Goal: Task Accomplishment & Management: Use online tool/utility

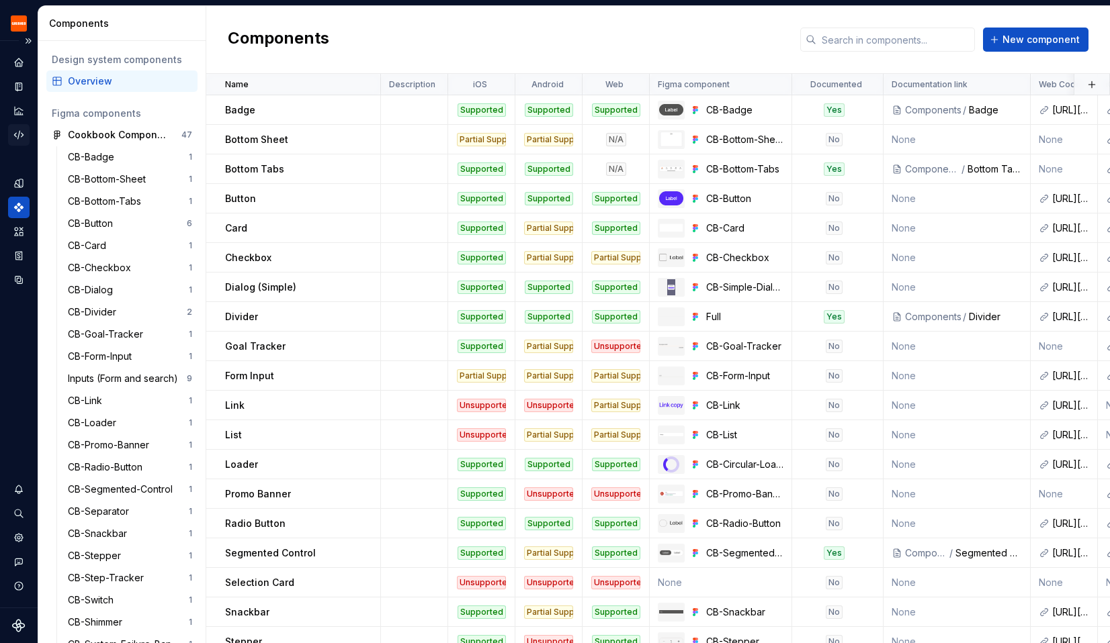
click at [21, 137] on icon "Code automation" at bounding box center [19, 135] width 12 height 12
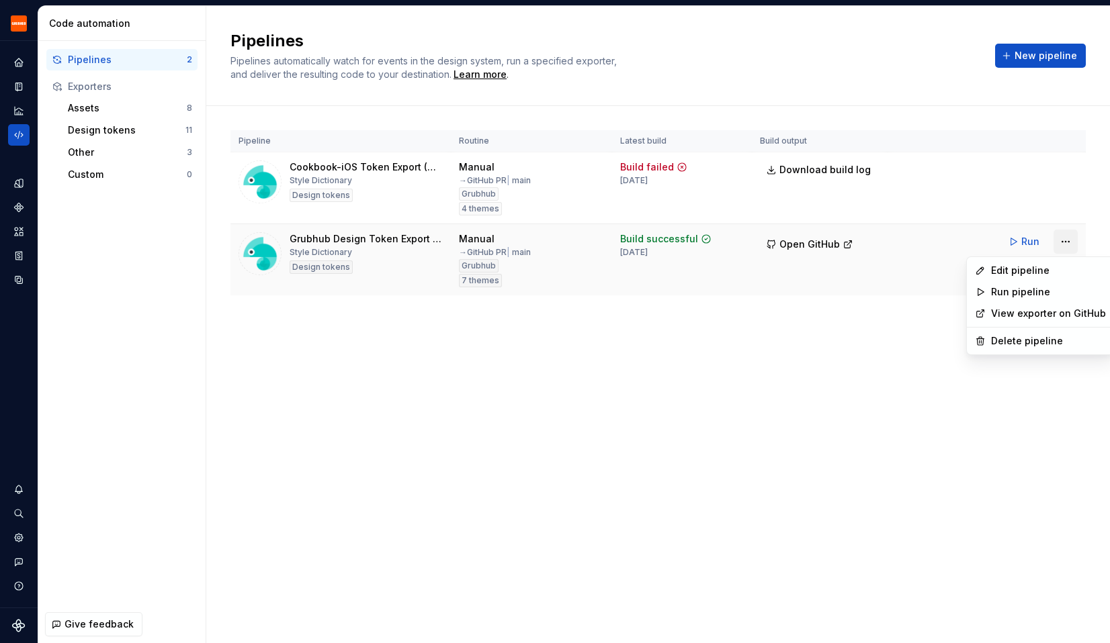
click at [1076, 243] on html "Grubhub Design System Y Dataset Grubhub Code automation Pipelines 2 Exporters A…" at bounding box center [555, 321] width 1110 height 643
click at [1032, 275] on div "Edit pipeline" at bounding box center [1048, 270] width 115 height 13
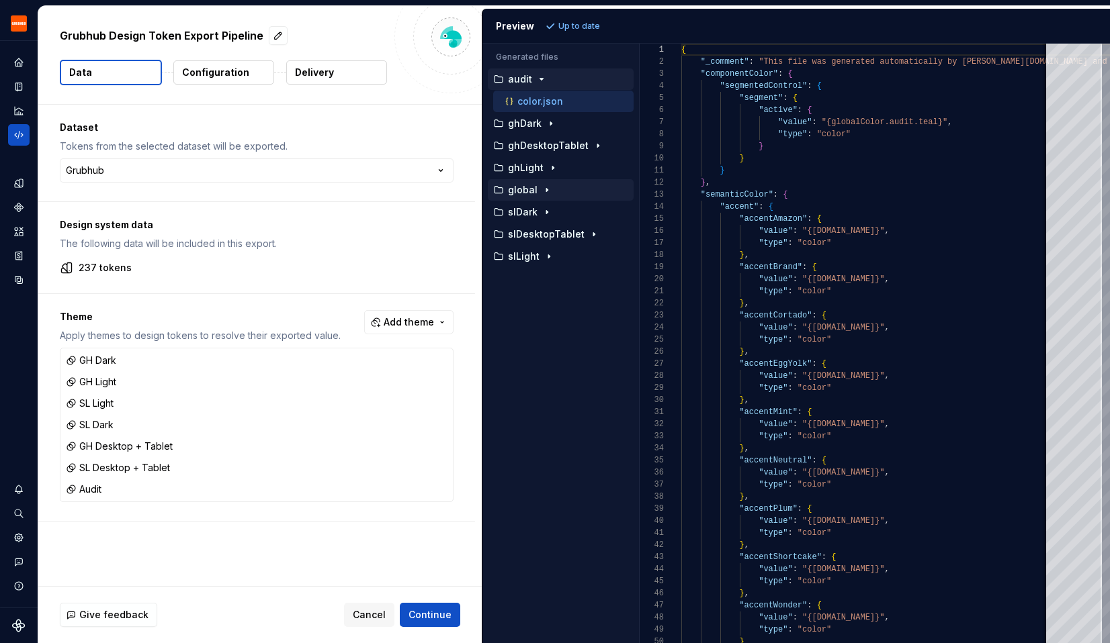
click at [529, 185] on p "global" at bounding box center [523, 190] width 30 height 11
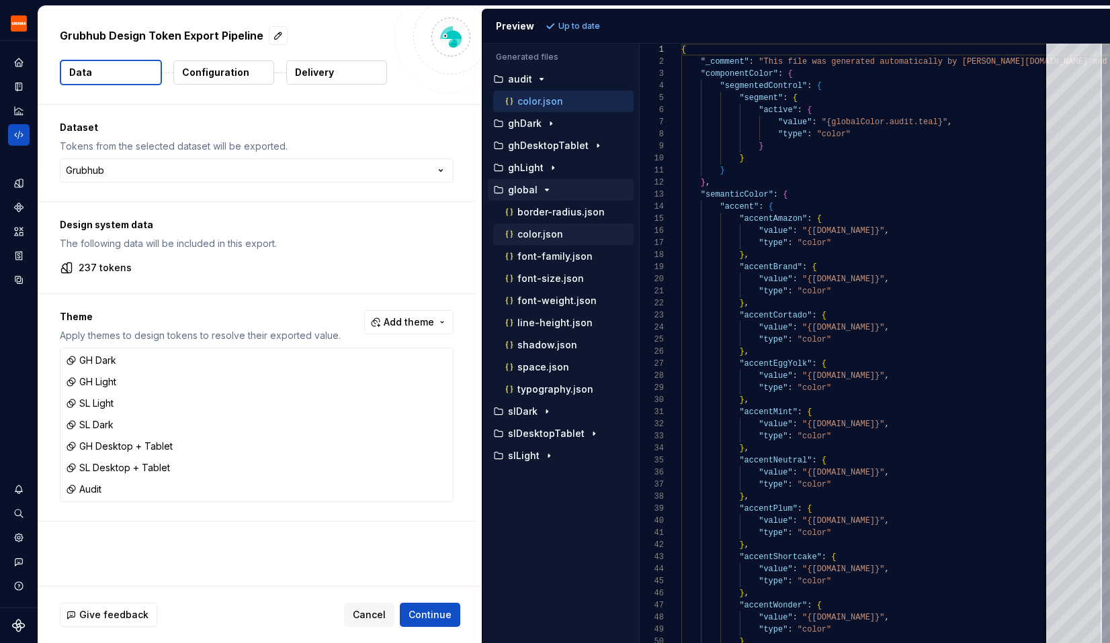
click at [537, 236] on p "color.json" at bounding box center [540, 234] width 46 height 11
type textarea "**********"
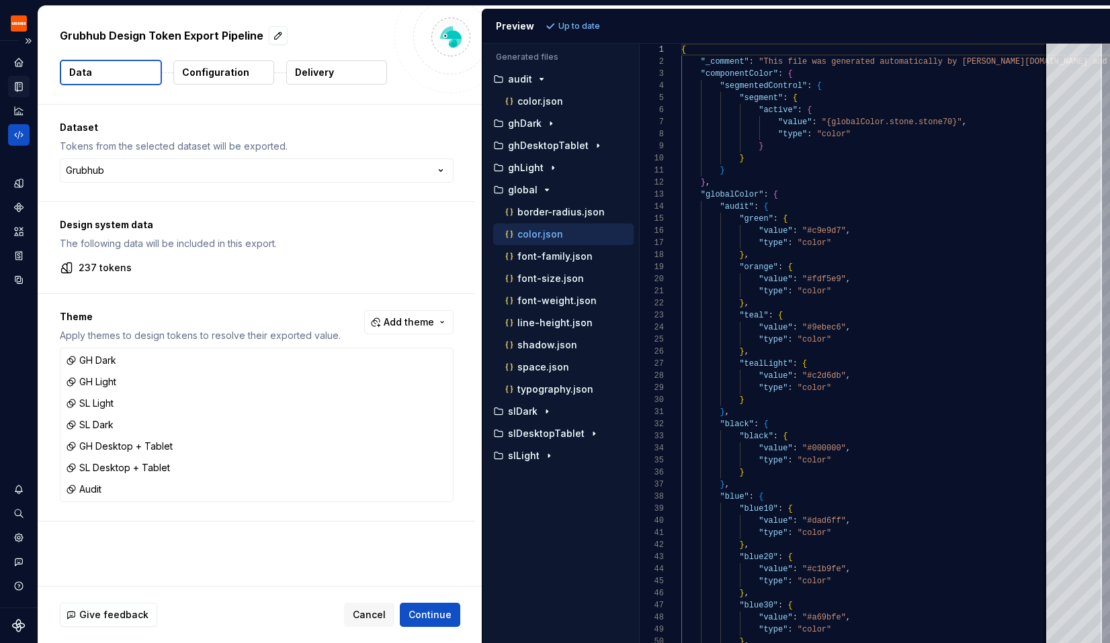
click at [21, 86] on icon "Documentation" at bounding box center [19, 86] width 5 height 7
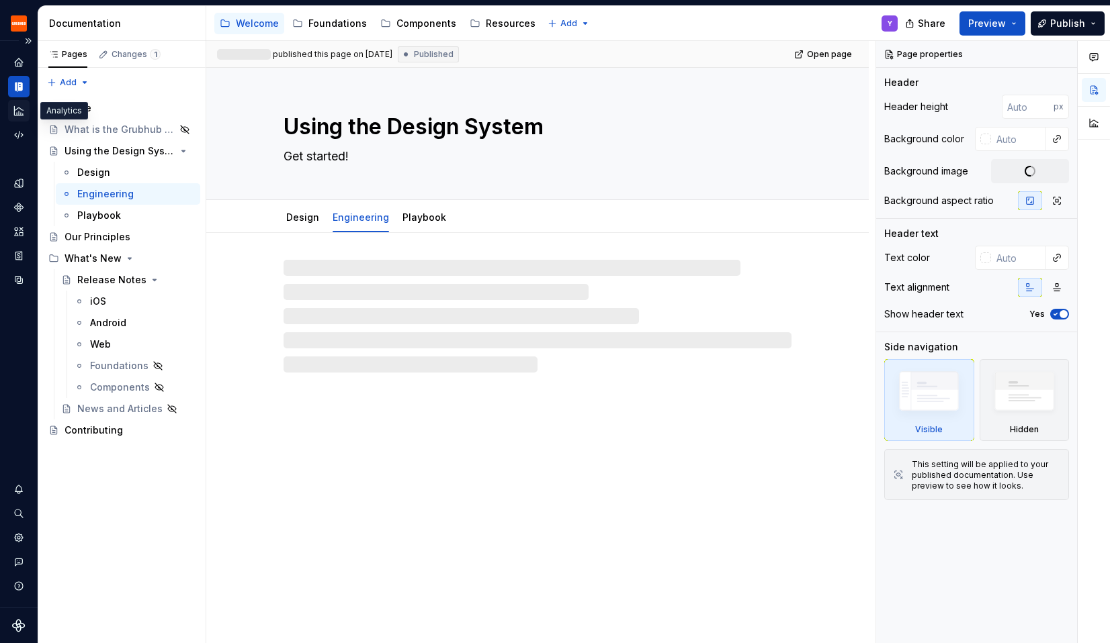
type textarea "*"
click at [25, 111] on div "Analytics" at bounding box center [18, 110] width 21 height 21
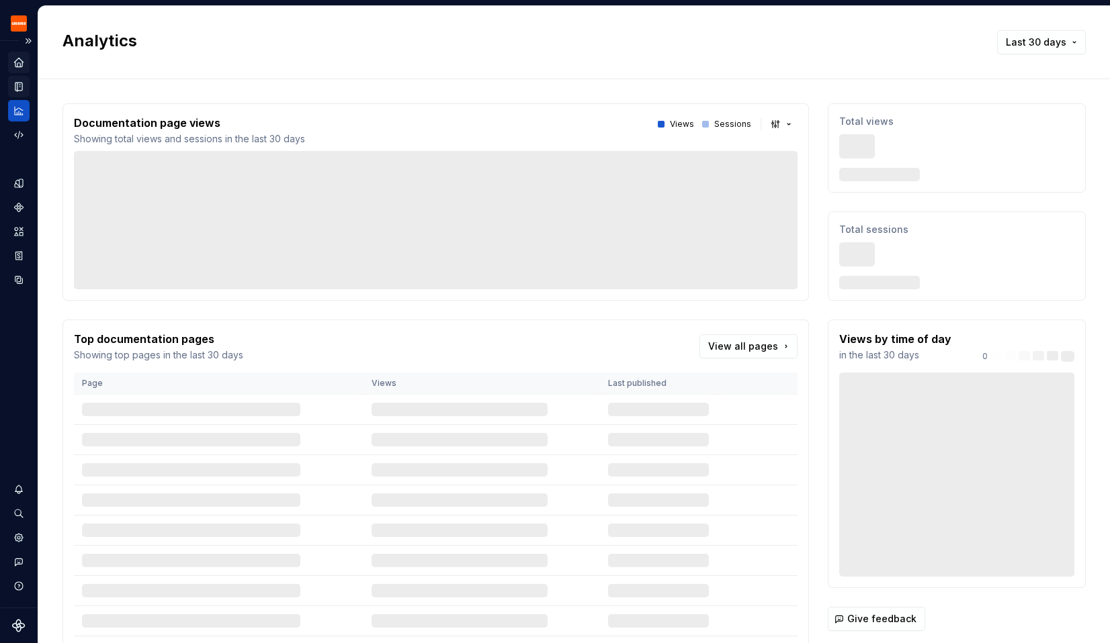
click at [24, 65] on icon "Home" at bounding box center [19, 62] width 12 height 12
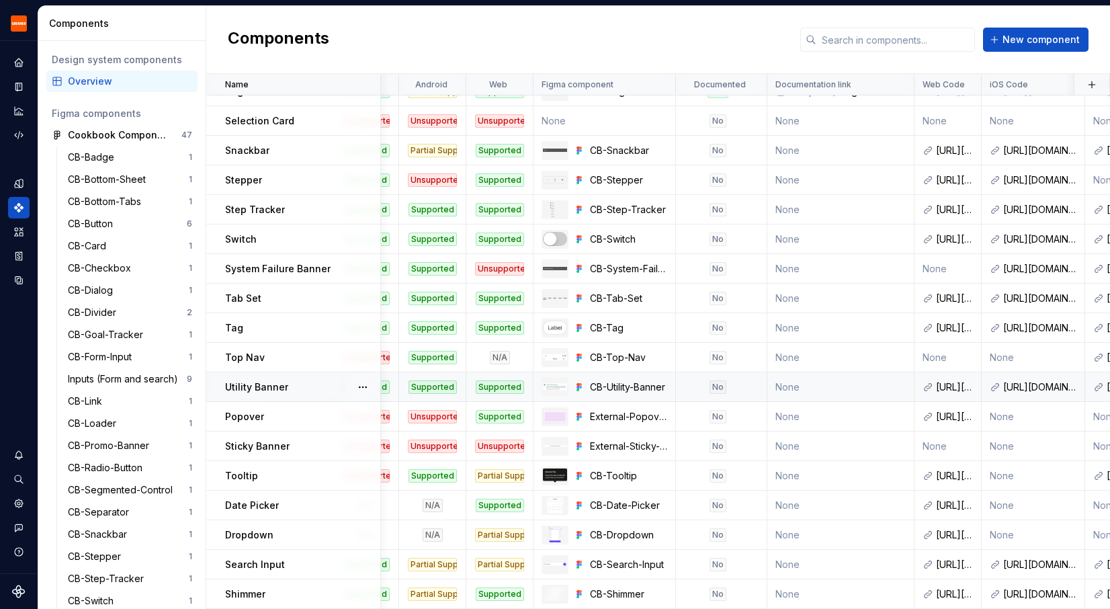
scroll to position [462, 0]
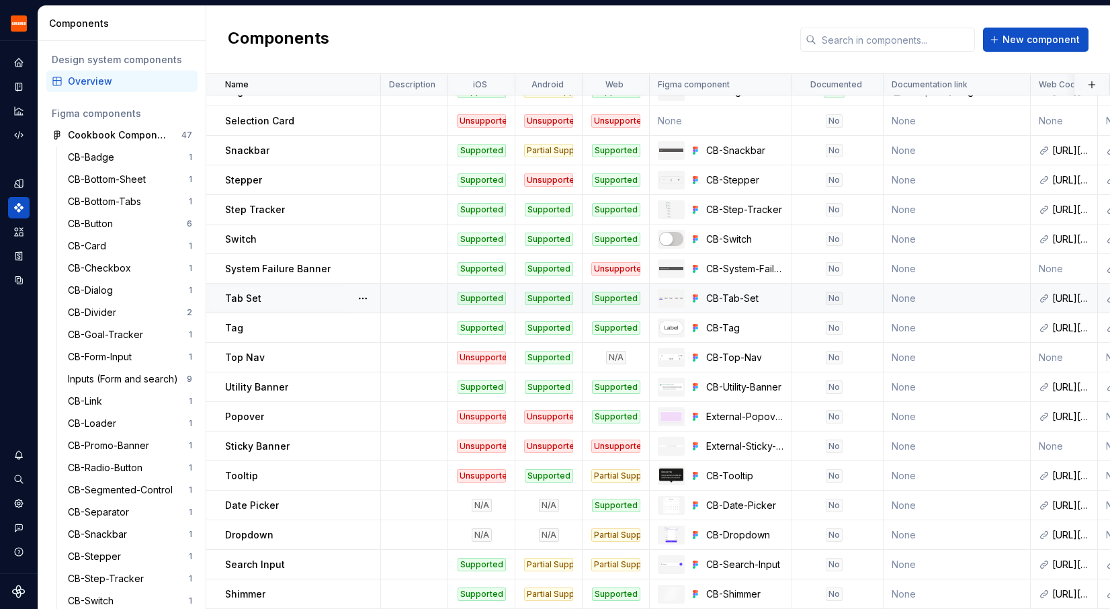
click at [273, 301] on div "Tab Set" at bounding box center [302, 297] width 154 height 13
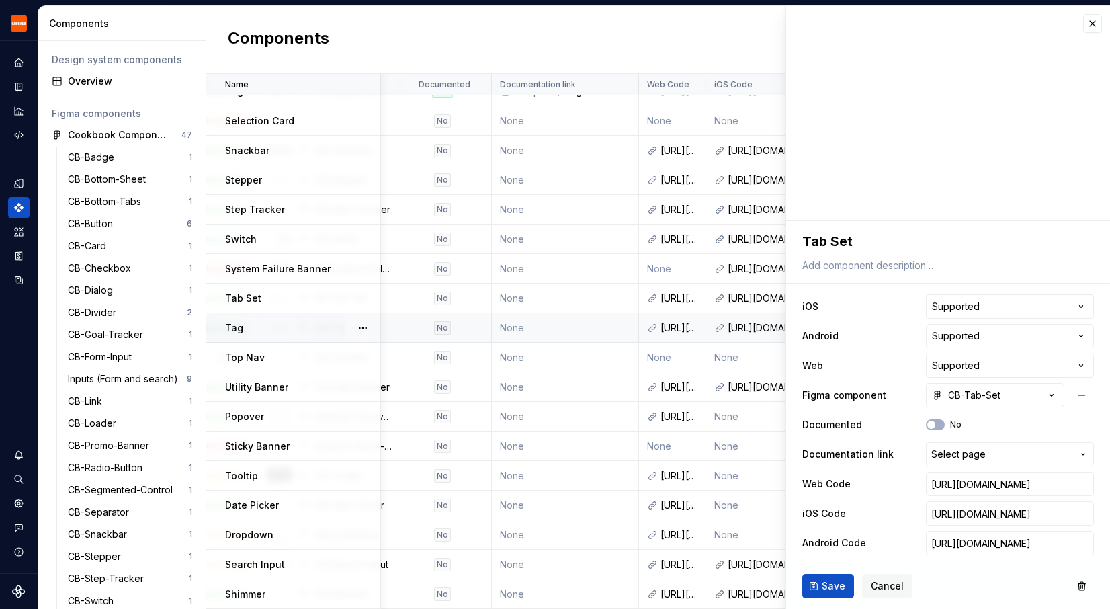
scroll to position [462, 392]
click at [1091, 16] on button "button" at bounding box center [1092, 23] width 19 height 19
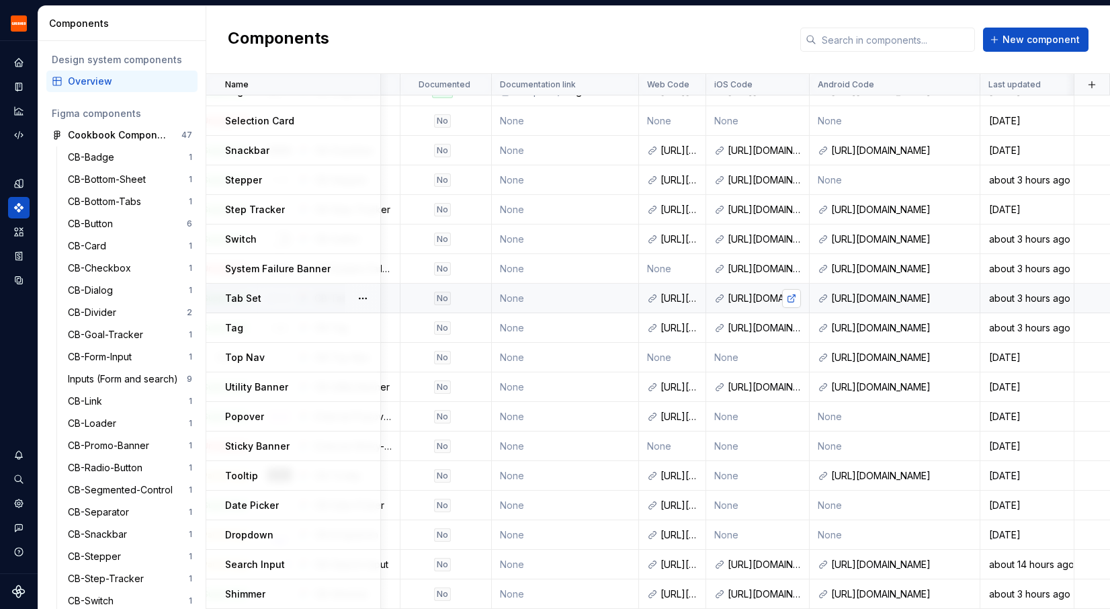
click at [792, 299] on link at bounding box center [791, 298] width 19 height 19
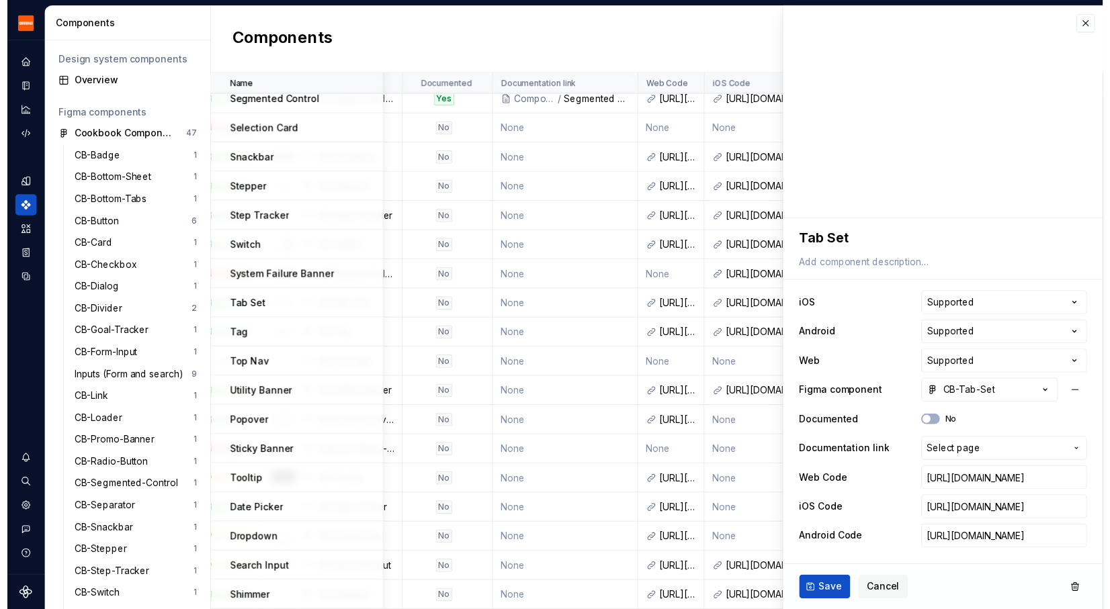
scroll to position [462, 392]
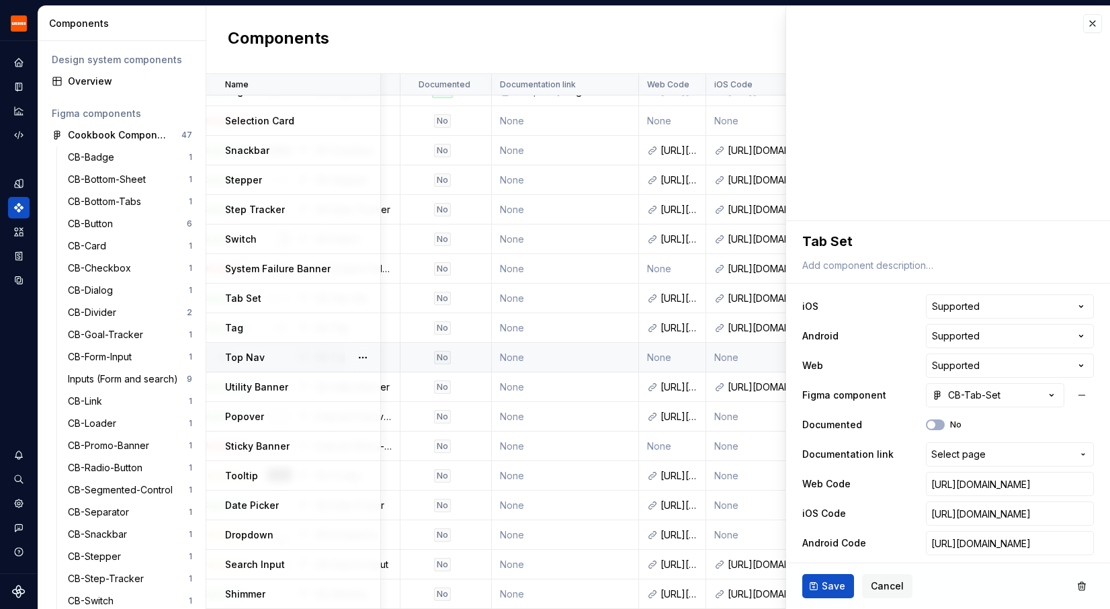
click at [300, 353] on div "Top Nav" at bounding box center [302, 357] width 154 height 13
click at [259, 324] on div "Tag" at bounding box center [302, 327] width 154 height 13
click at [257, 356] on p "Top Nav" at bounding box center [245, 357] width 40 height 13
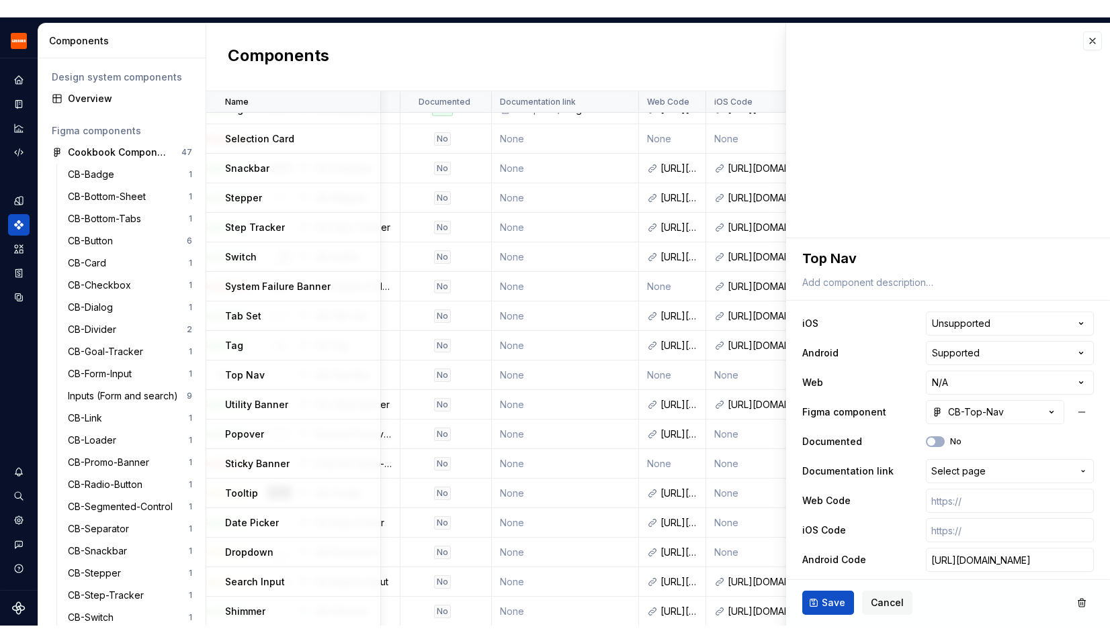
scroll to position [462, 392]
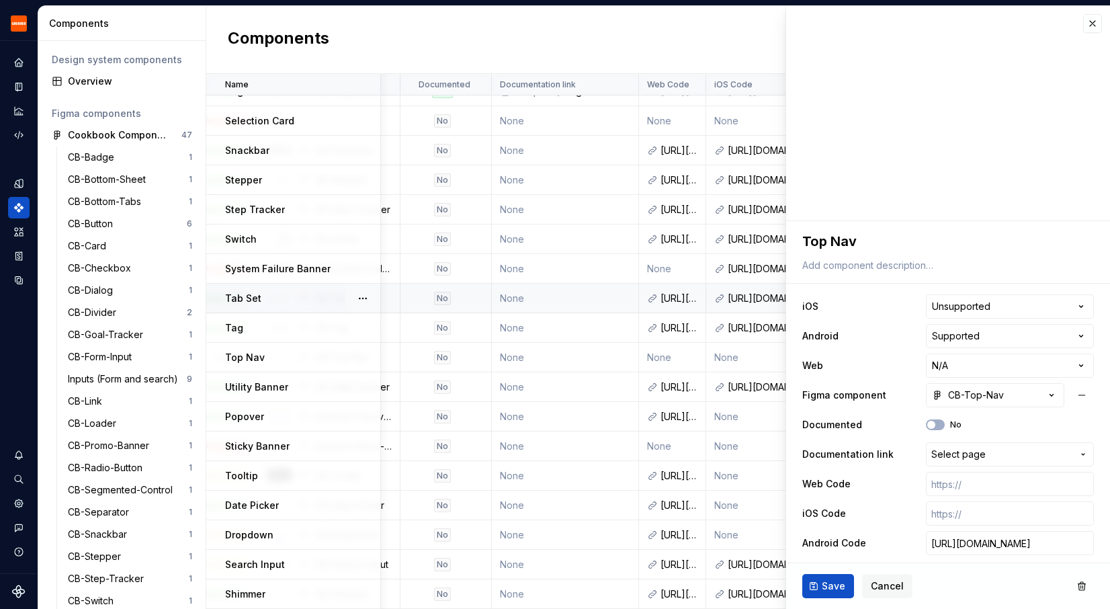
click at [281, 299] on div "Tab Set" at bounding box center [302, 297] width 154 height 13
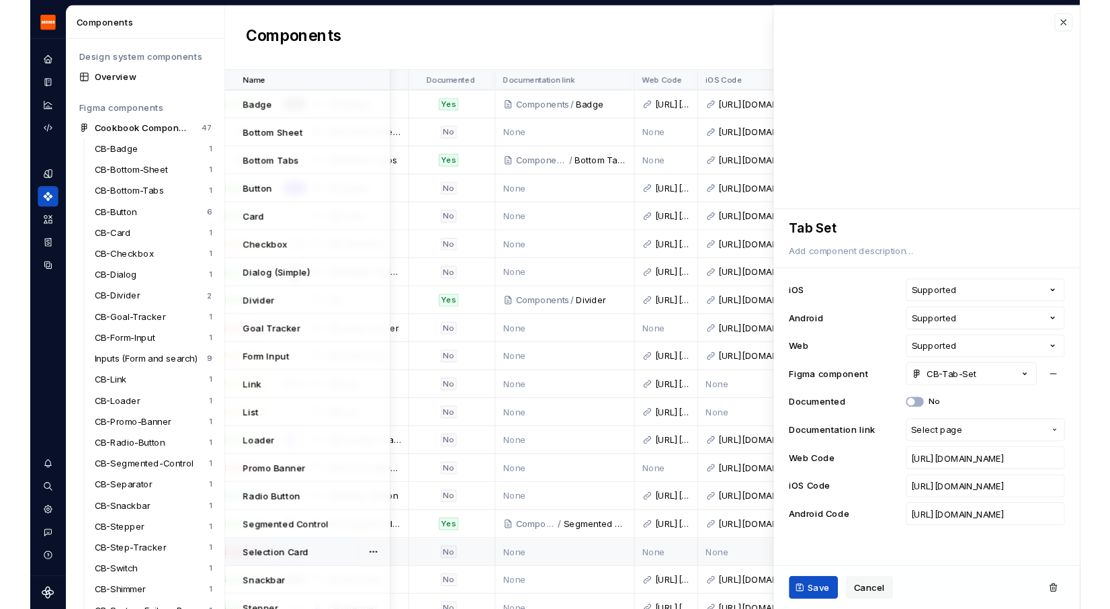
scroll to position [427, 392]
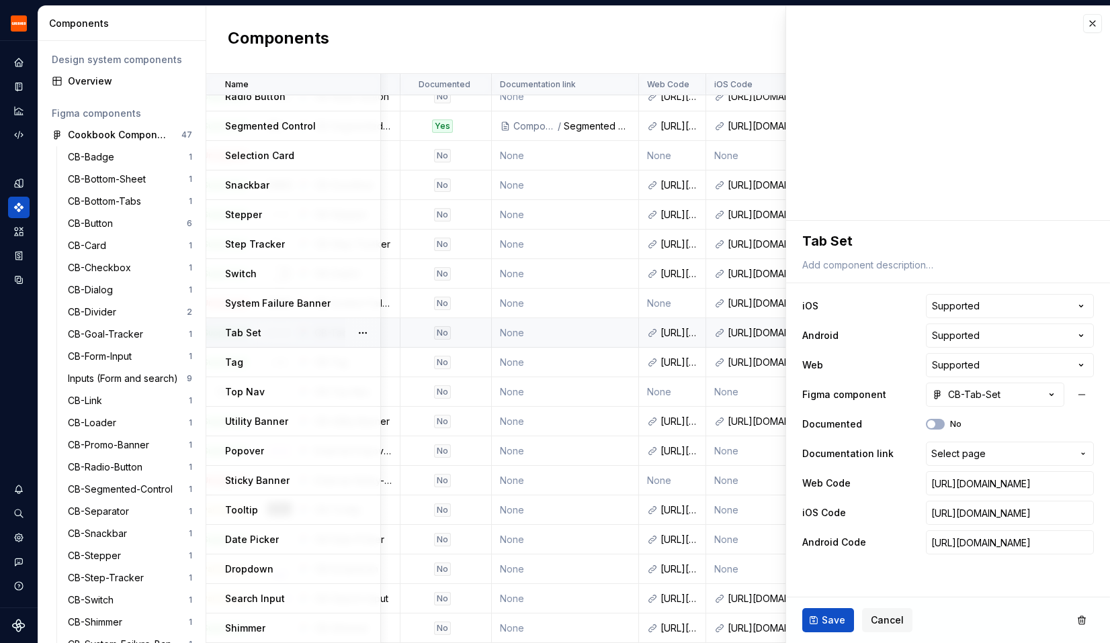
click at [261, 333] on div "Tab Set" at bounding box center [302, 332] width 154 height 13
click at [256, 399] on td "Top Nav" at bounding box center [293, 392] width 175 height 30
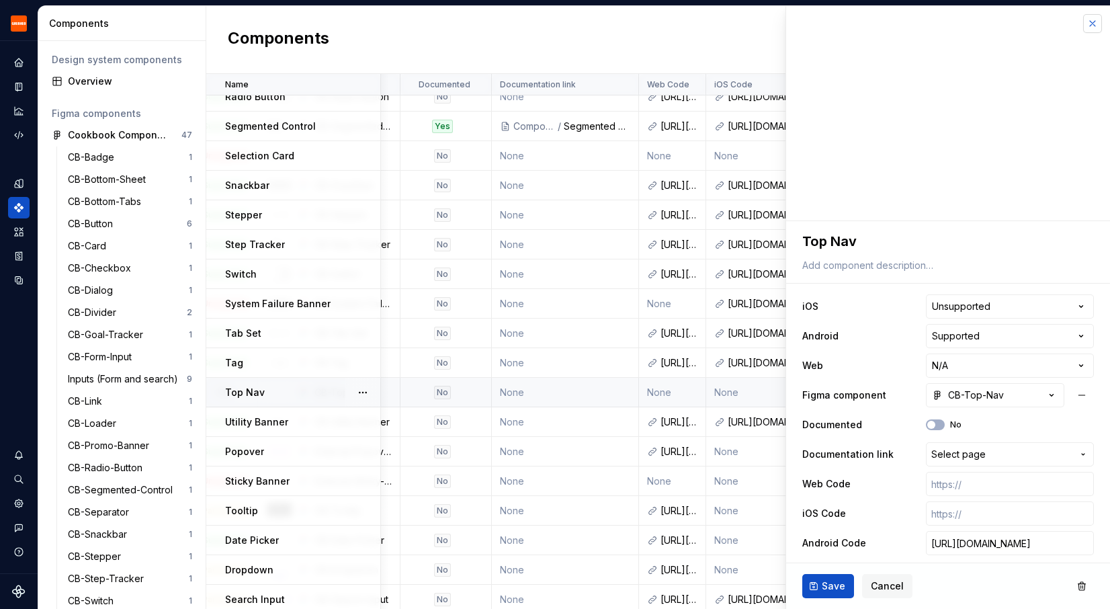
click at [1092, 20] on button "button" at bounding box center [1092, 23] width 19 height 19
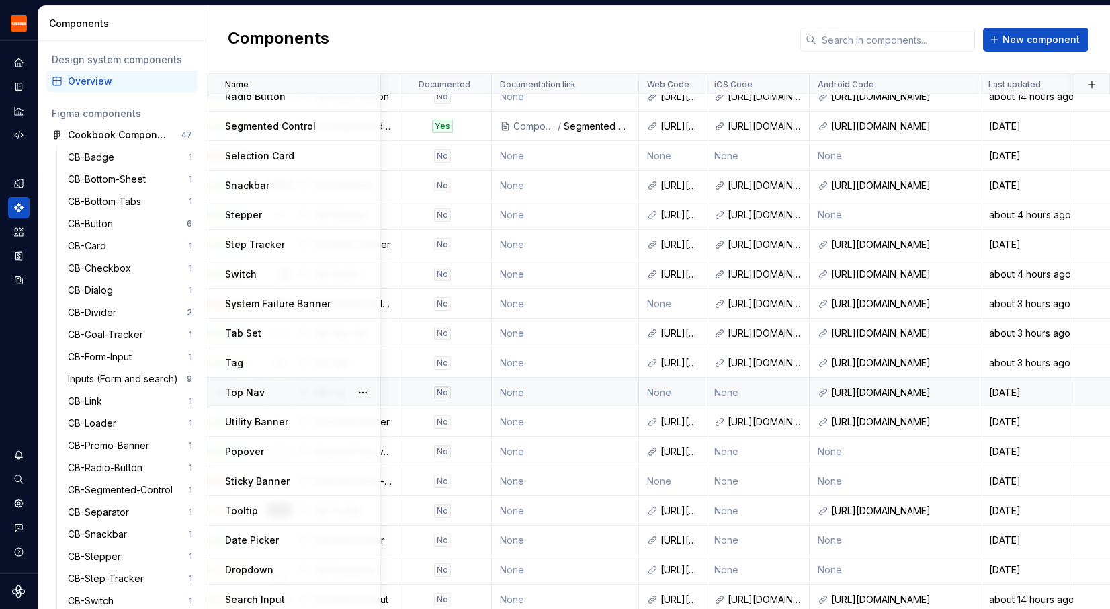
click at [285, 394] on div "Top Nav" at bounding box center [302, 392] width 154 height 13
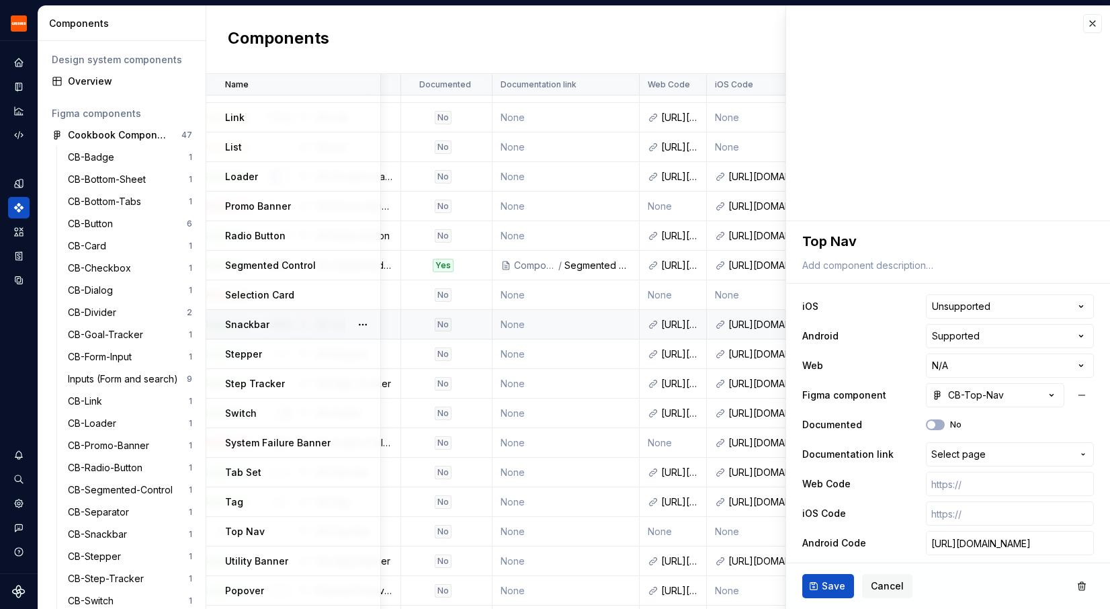
scroll to position [384, 391]
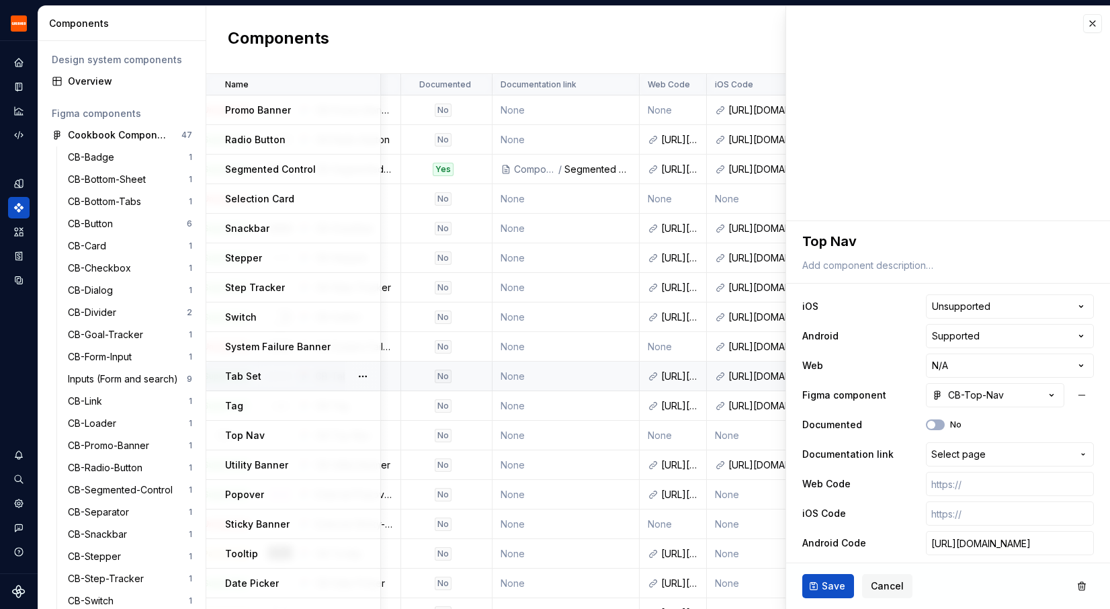
click at [259, 375] on p "Tab Set" at bounding box center [243, 375] width 36 height 13
click at [1087, 28] on button "button" at bounding box center [1092, 23] width 19 height 19
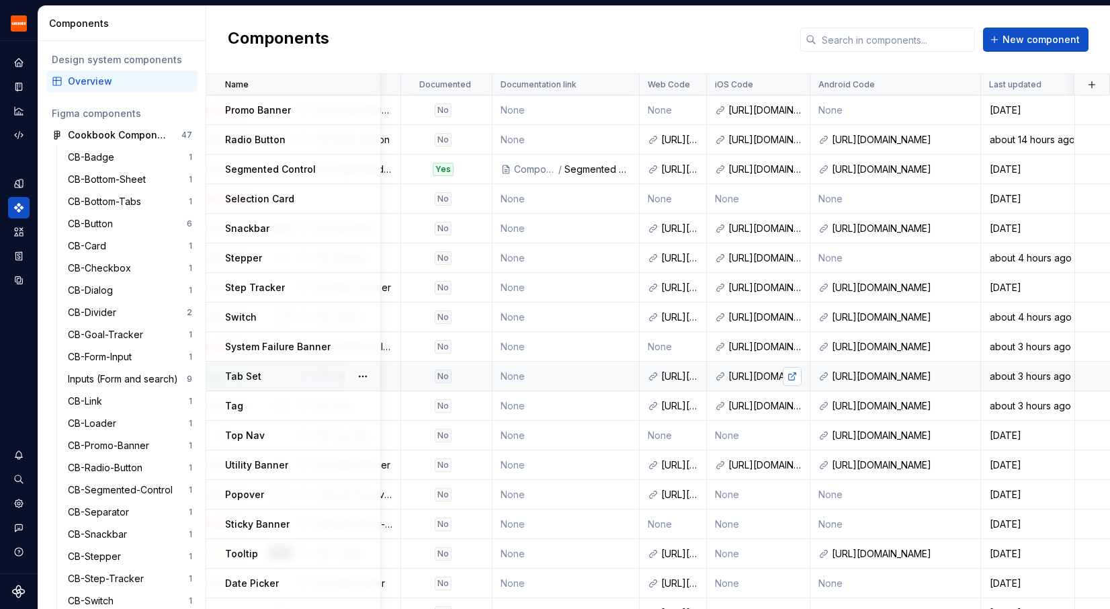
click at [795, 379] on link at bounding box center [791, 376] width 19 height 19
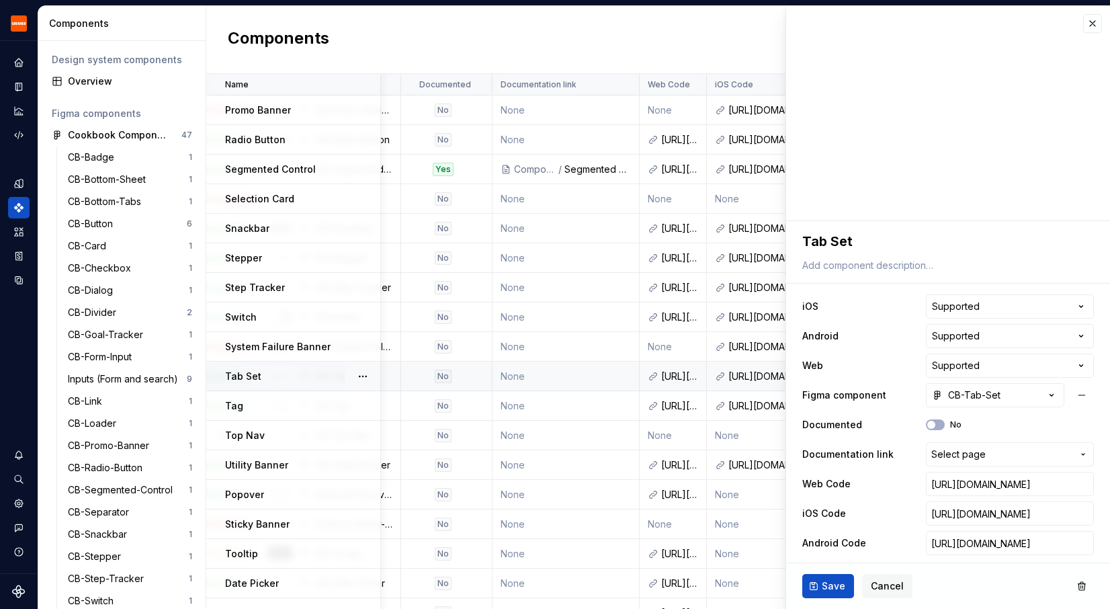
click at [263, 374] on div "Tab Set" at bounding box center [302, 375] width 154 height 13
type textarea "*"
drag, startPoint x: 928, startPoint y: 511, endPoint x: 1097, endPoint y: 512, distance: 169.3
click at [1097, 512] on div "**********" at bounding box center [948, 393] width 324 height 345
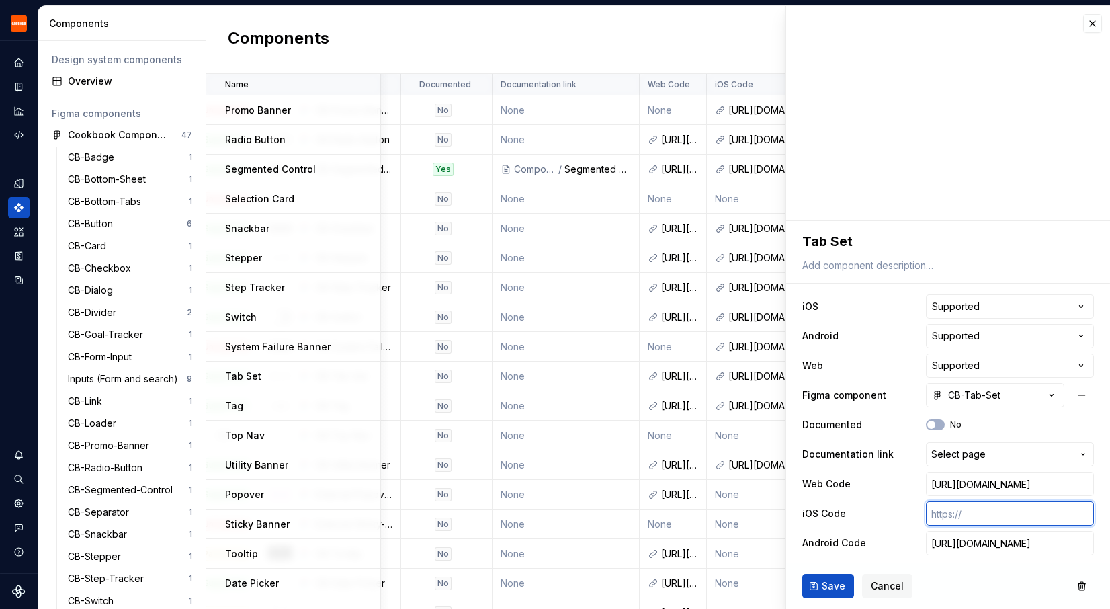
scroll to position [0, 0]
paste input "https://github.com/GrubhubProd/Cookbook-iOS/tree/main/Sources/Cookbook/Componen…"
type textarea "*"
type input "https://github.com/GrubhubProd/Cookbook-iOS/tree/main/Sources/Cookbook/Componen…"
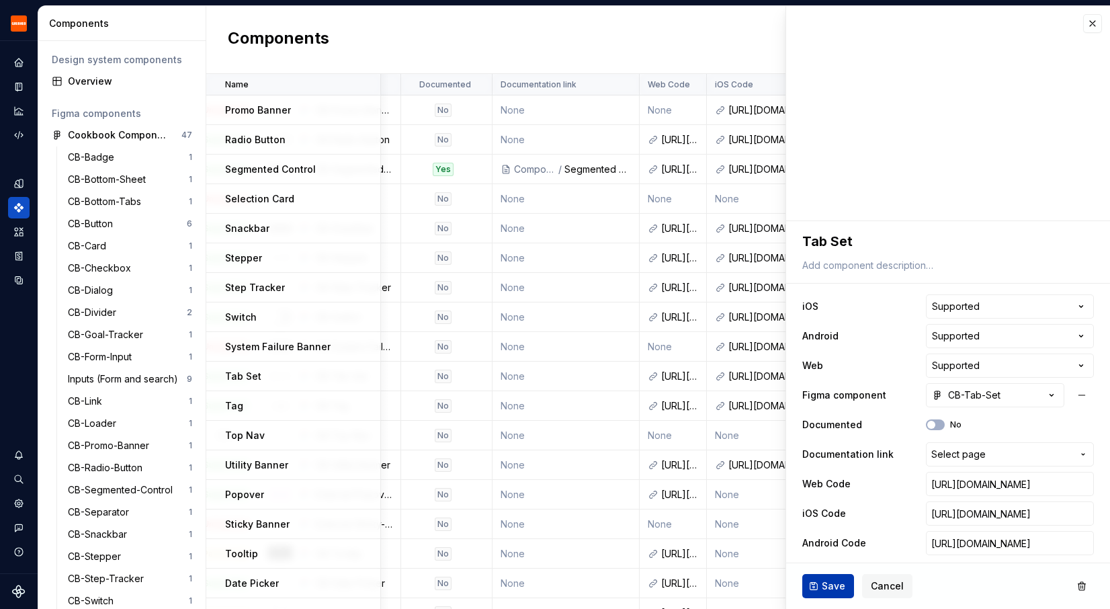
scroll to position [0, 0]
click at [810, 586] on button "Save" at bounding box center [828, 586] width 52 height 24
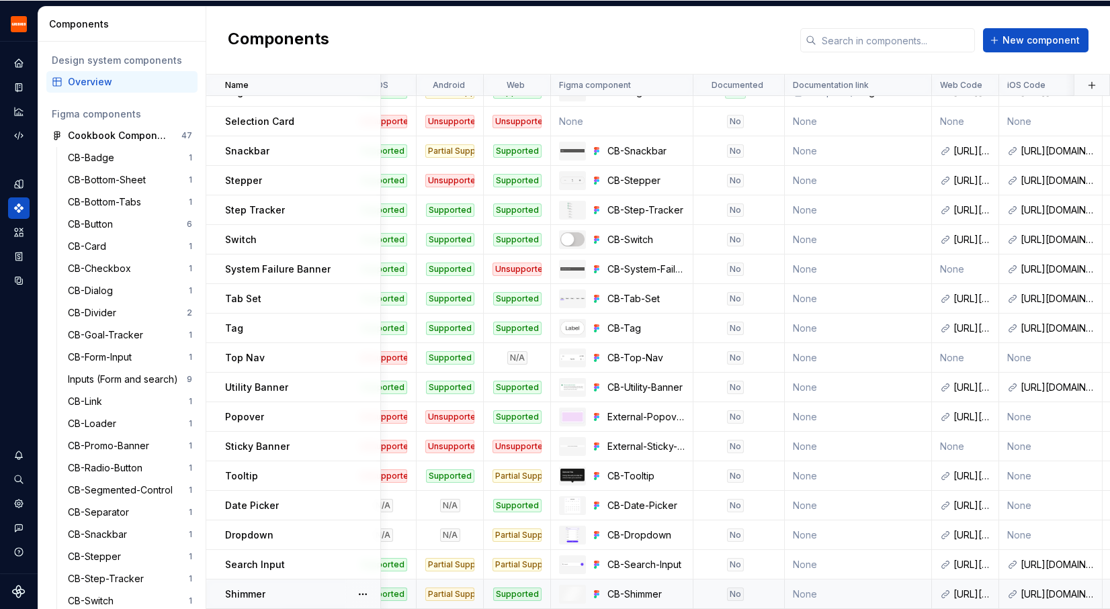
scroll to position [462, 0]
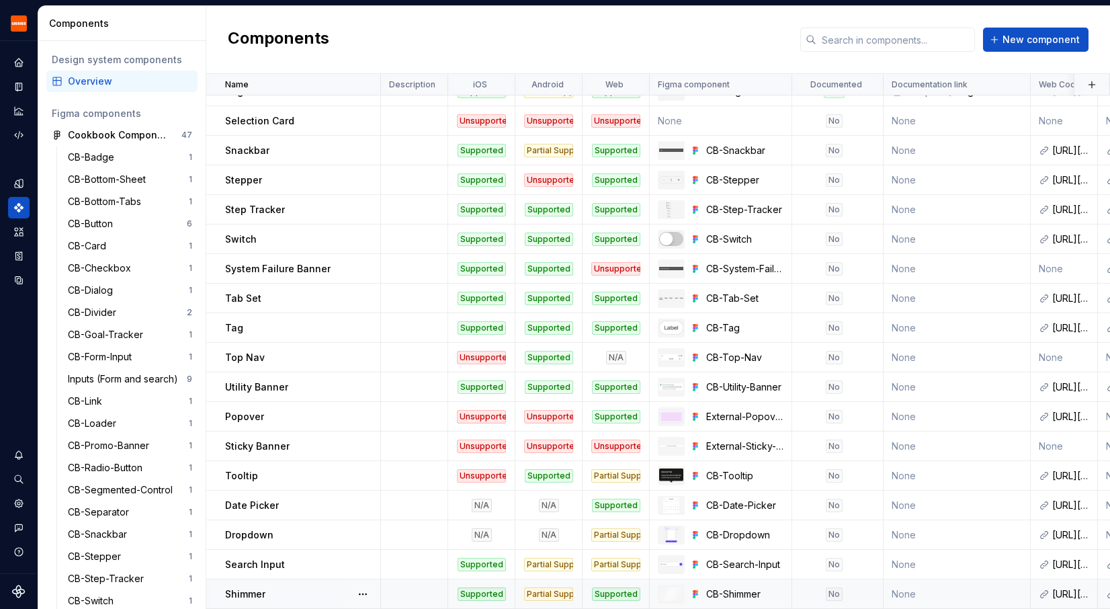
click at [232, 597] on p "Shimmer" at bounding box center [245, 593] width 40 height 13
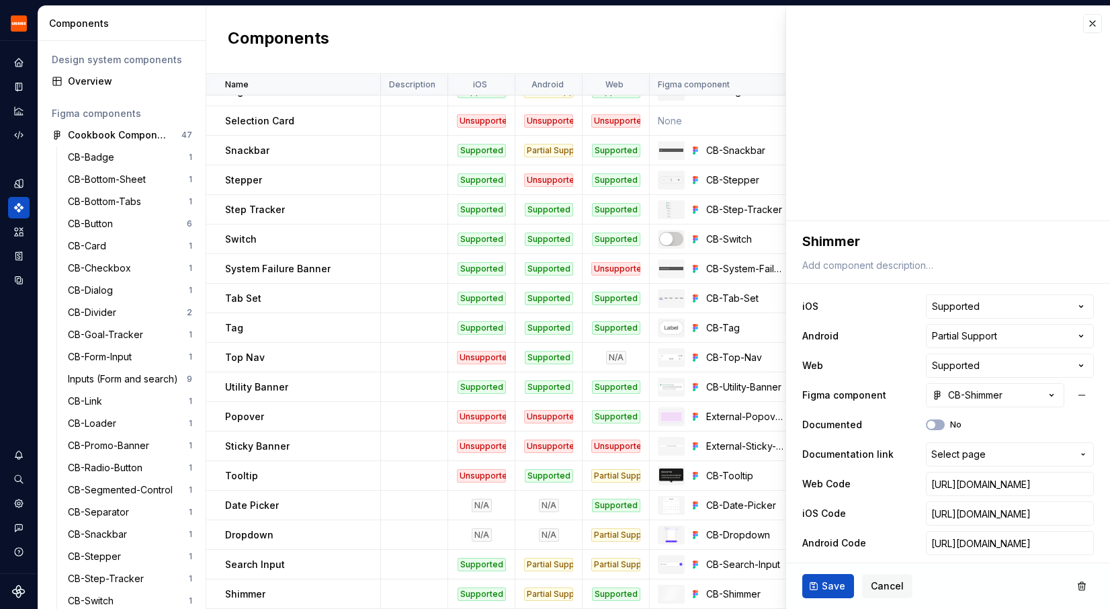
scroll to position [462, 0]
click at [1093, 23] on button "button" at bounding box center [1092, 23] width 19 height 19
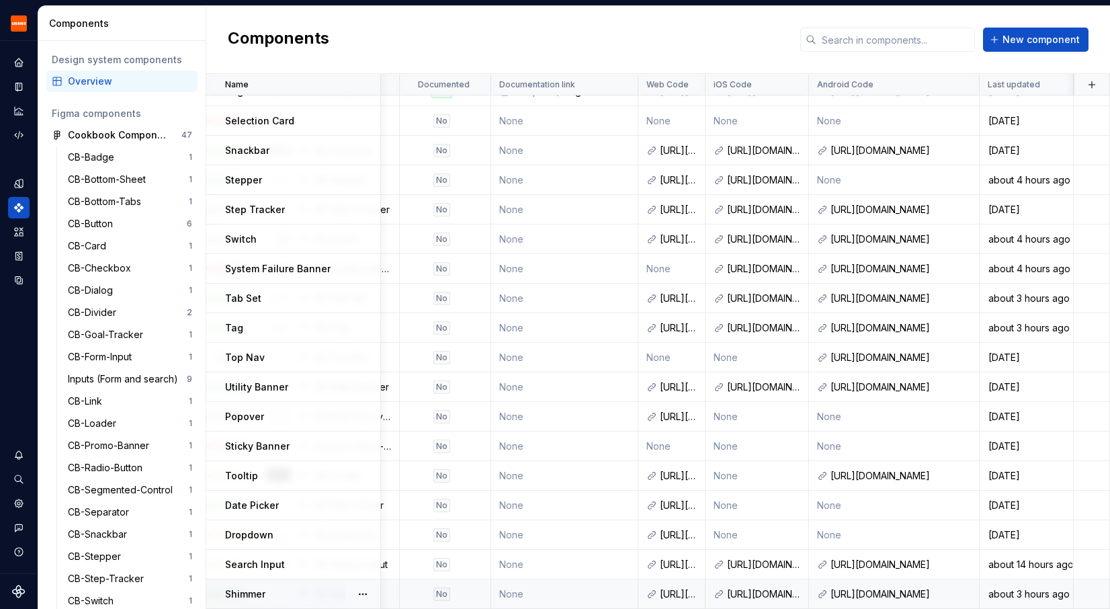
scroll to position [462, 392]
click at [770, 593] on div "https://github.com/GrubhubProd/Cookbook-iOS/tree/main/Sources/Cookbook/Componen…" at bounding box center [763, 593] width 73 height 13
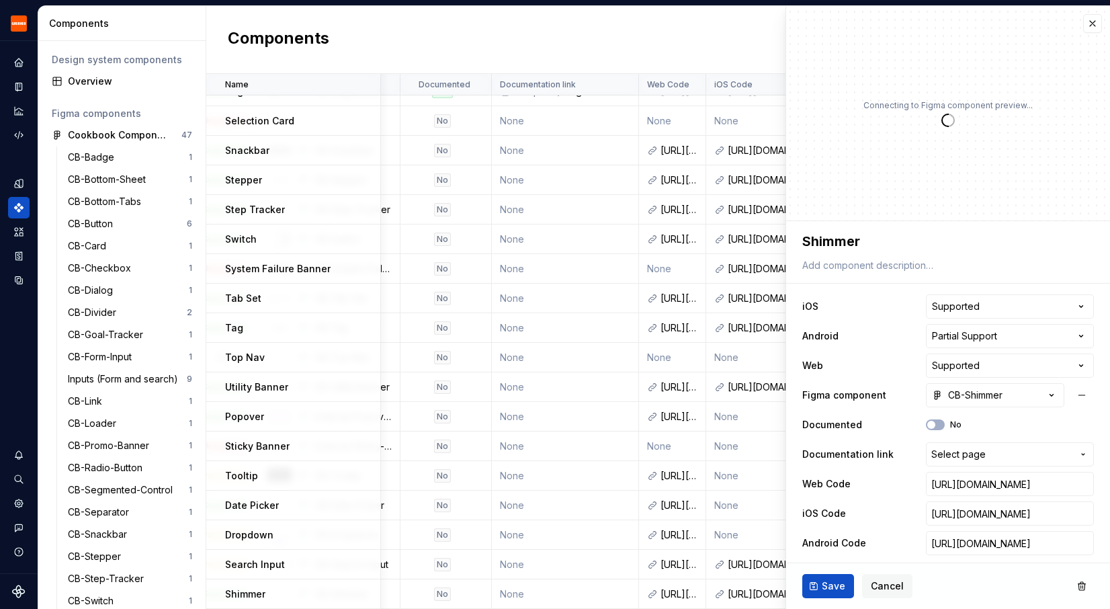
click at [786, 592] on div "Save Cancel" at bounding box center [948, 586] width 324 height 46
click at [1091, 20] on button "button" at bounding box center [1092, 23] width 19 height 19
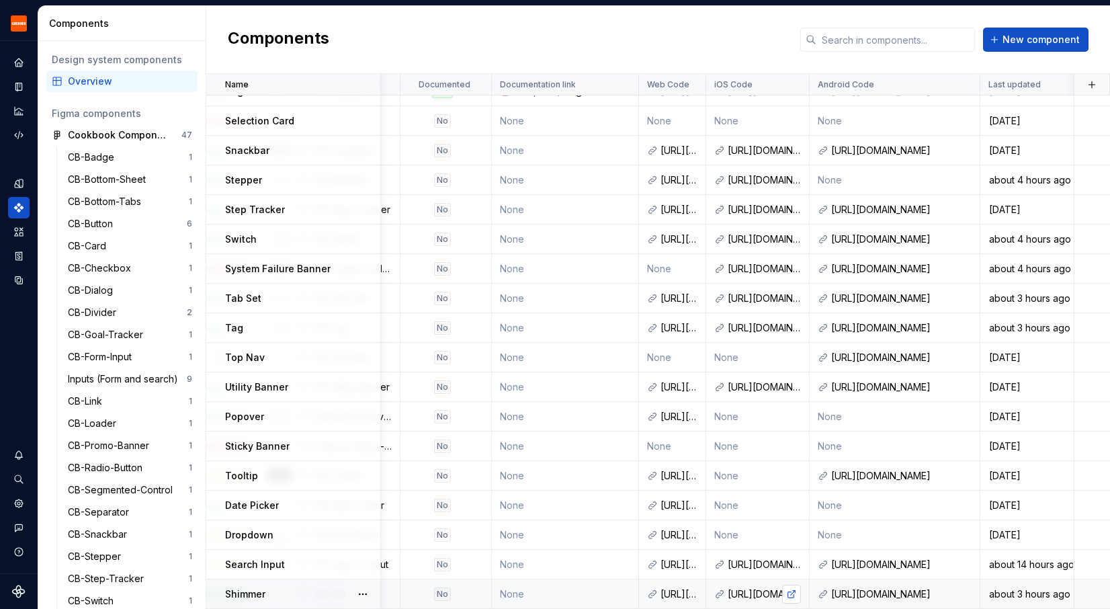
click at [795, 592] on link at bounding box center [791, 593] width 19 height 19
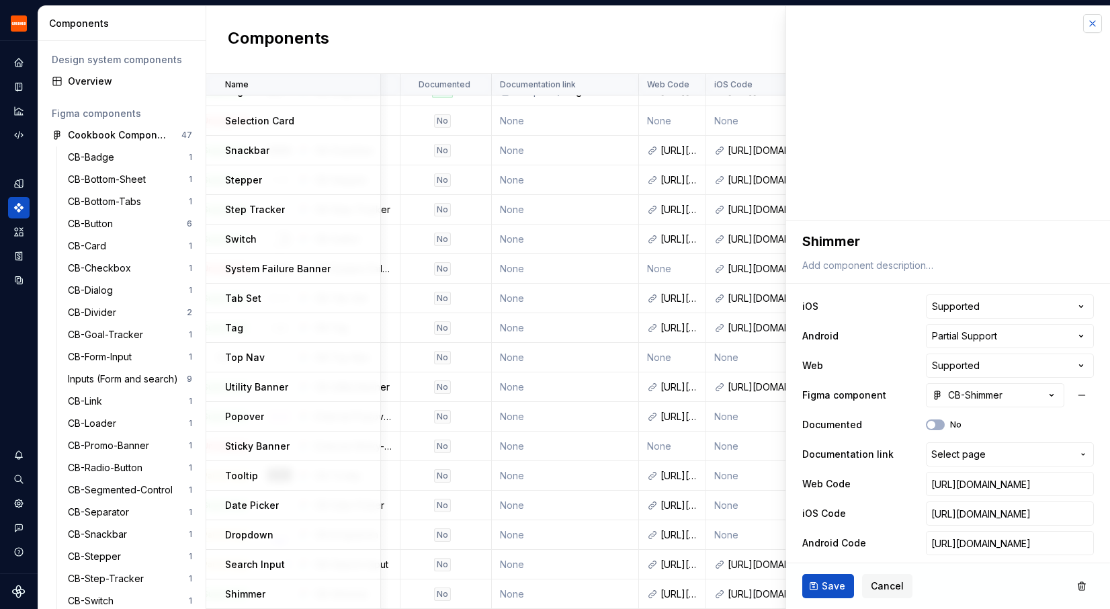
click at [1089, 26] on button "button" at bounding box center [1092, 23] width 19 height 19
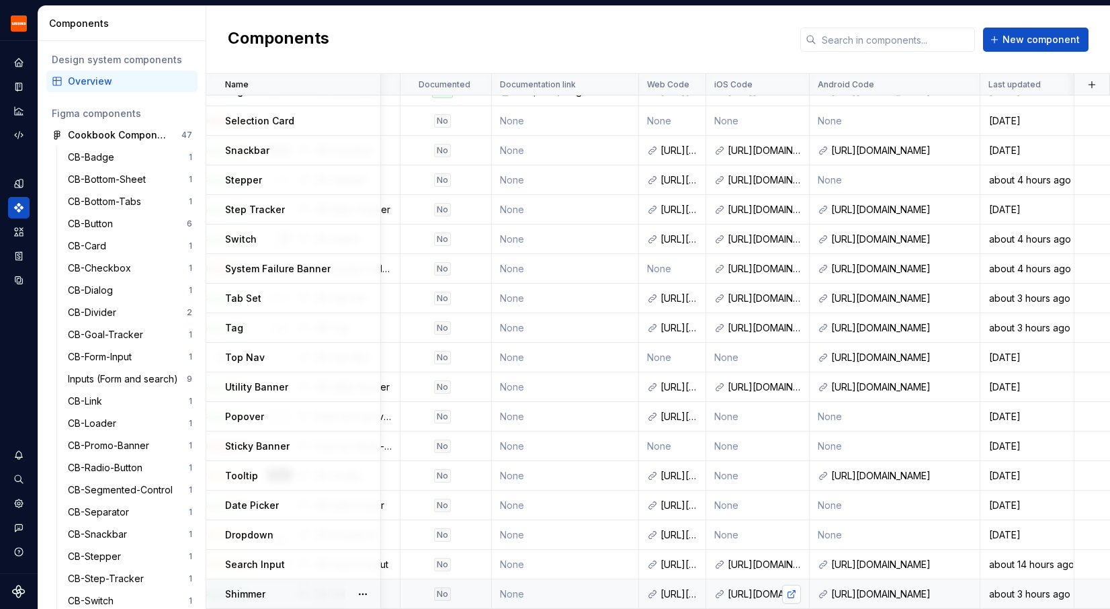
click at [787, 595] on link at bounding box center [791, 593] width 19 height 19
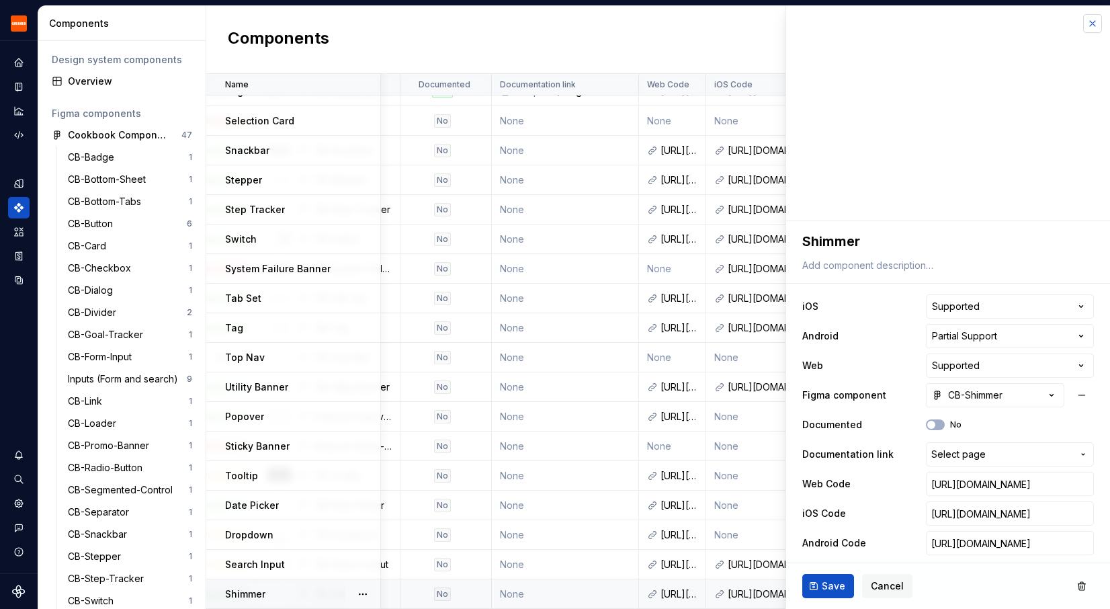
click at [1097, 26] on button "button" at bounding box center [1092, 23] width 19 height 19
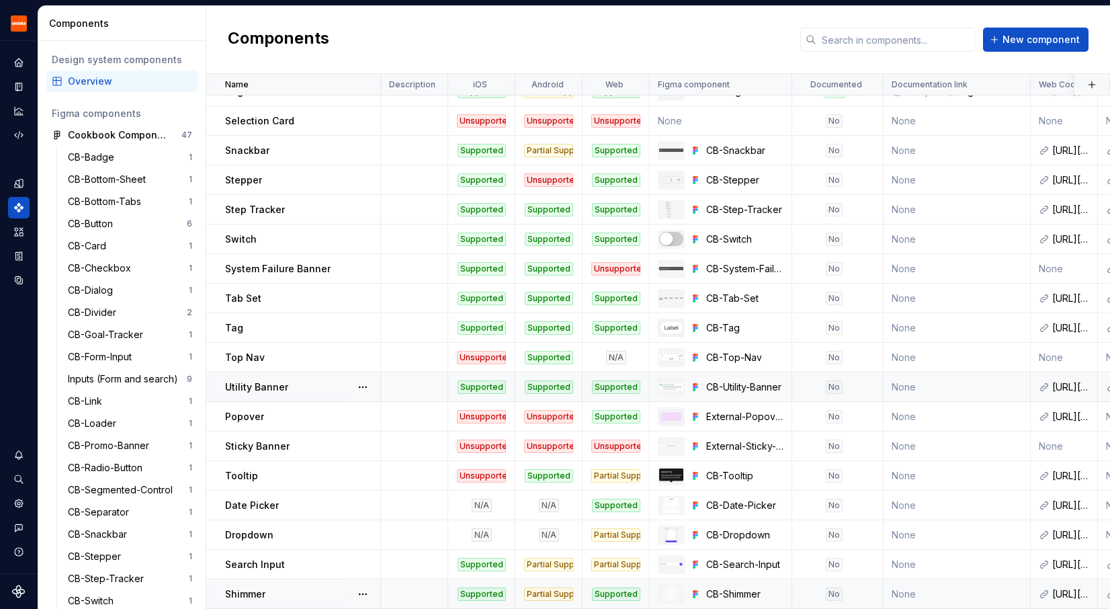
scroll to position [462, 0]
click at [251, 296] on p "Tab Set" at bounding box center [243, 297] width 36 height 13
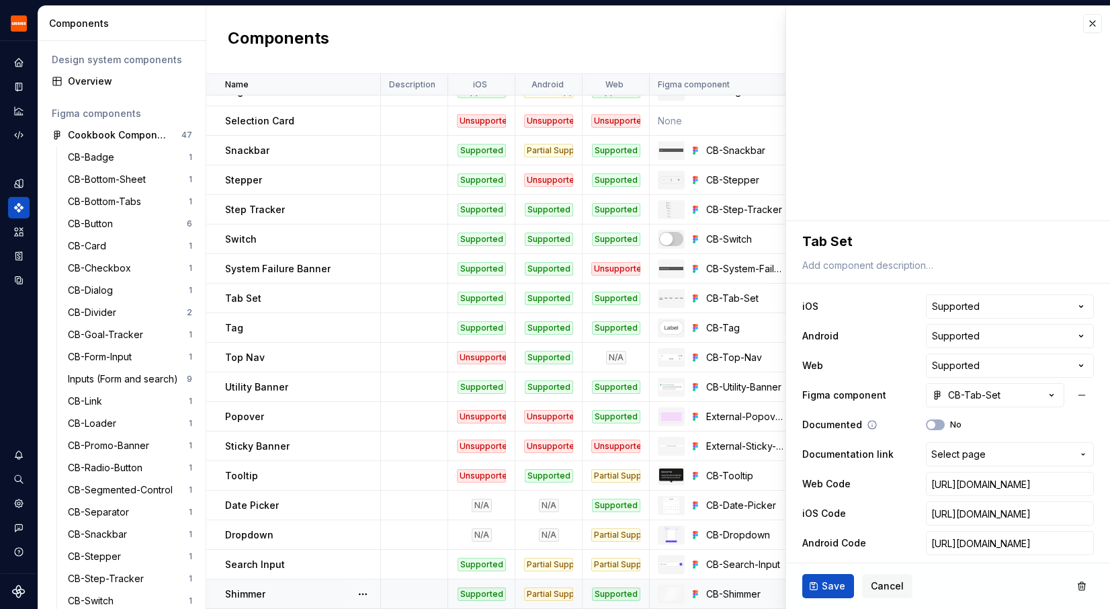
scroll to position [3, 0]
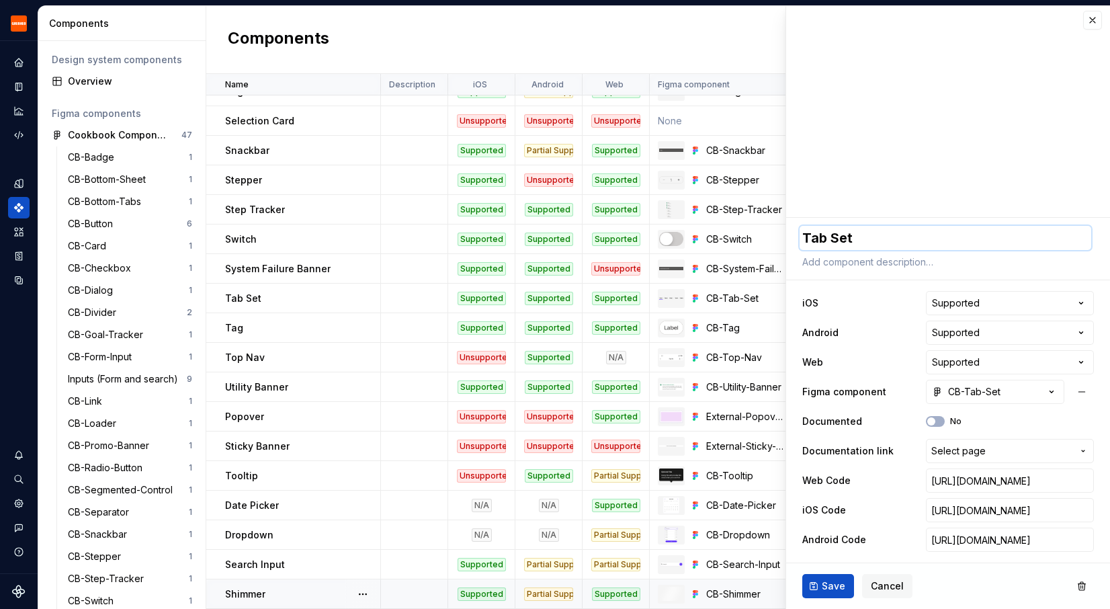
click at [824, 235] on textarea "Tab Set" at bounding box center [944, 238] width 291 height 24
click at [882, 241] on textarea "Tab Set" at bounding box center [944, 238] width 291 height 24
type textarea "*"
type textarea "Tab Set"
type textarea "*"
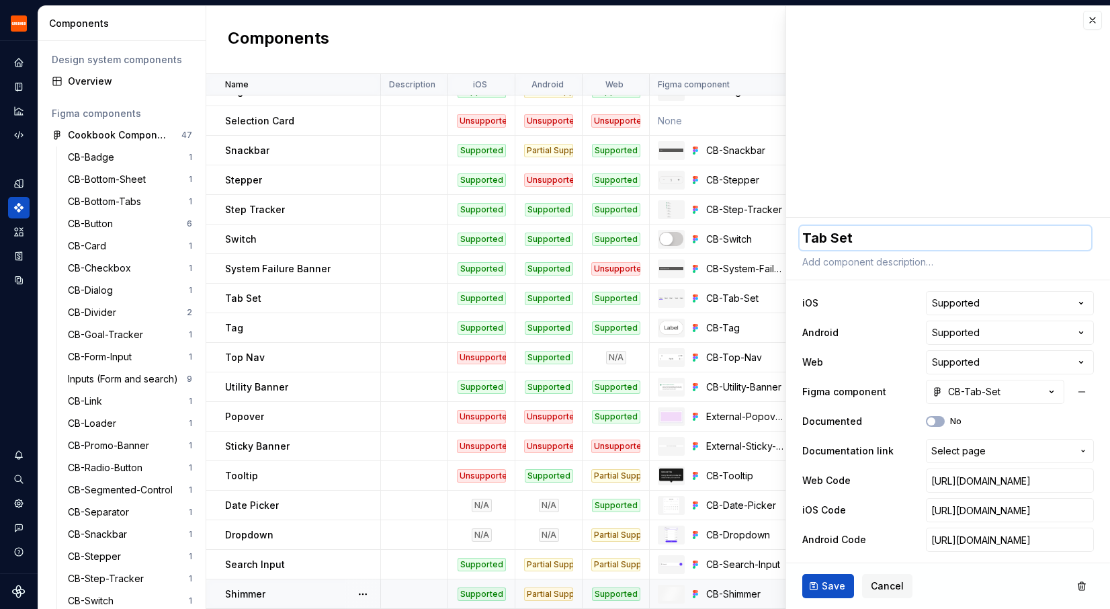
type textarea "Tab Set T"
type textarea "*"
type textarea "Tab Set TO"
type textarea "*"
type textarea "Tab Set TOP"
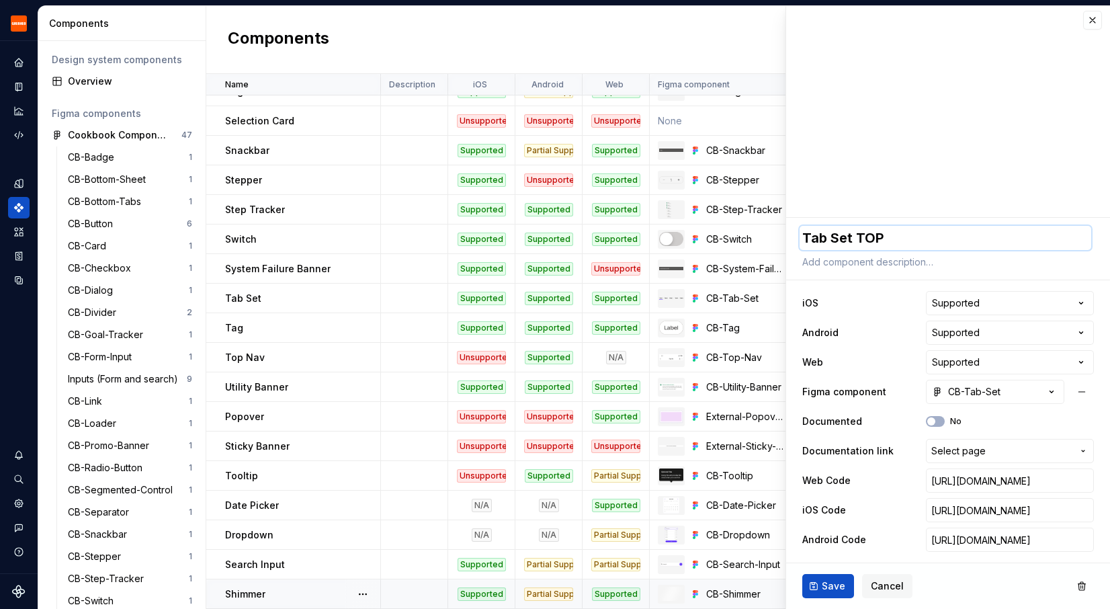
type textarea "*"
type textarea "Tab Set TO"
type textarea "*"
type textarea "Tab Set T"
type textarea "*"
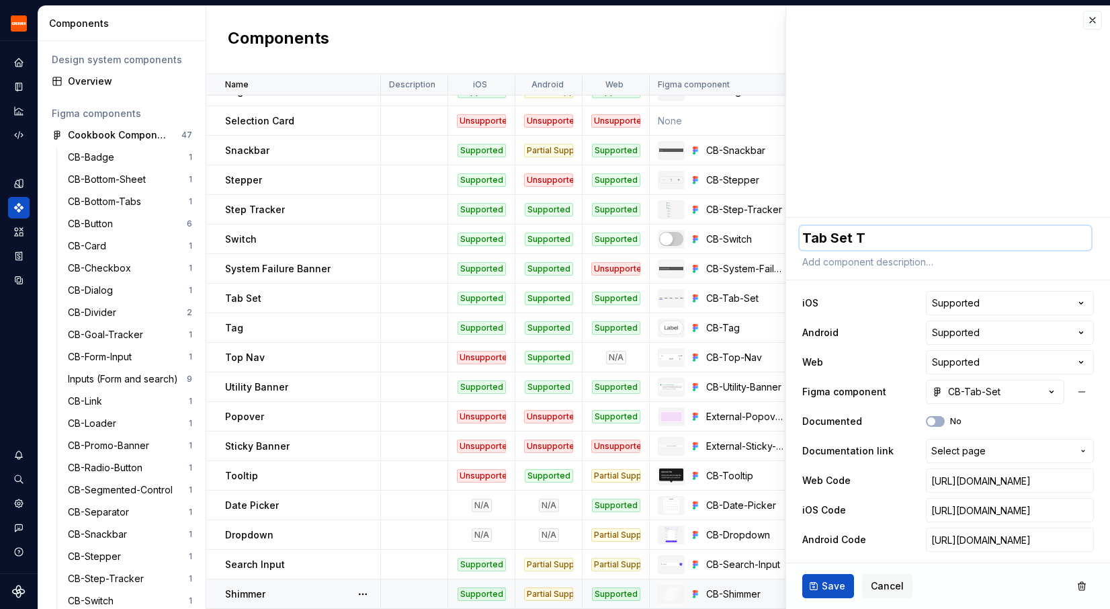
type textarea "Tab Set To"
type textarea "*"
type textarea "Tab Set Top"
drag, startPoint x: 856, startPoint y: 236, endPoint x: 776, endPoint y: 236, distance: 79.3
click at [776, 236] on body "Grubhub Design System Y Dataset Grubhub Components Design system components Ove…" at bounding box center [555, 304] width 1110 height 609
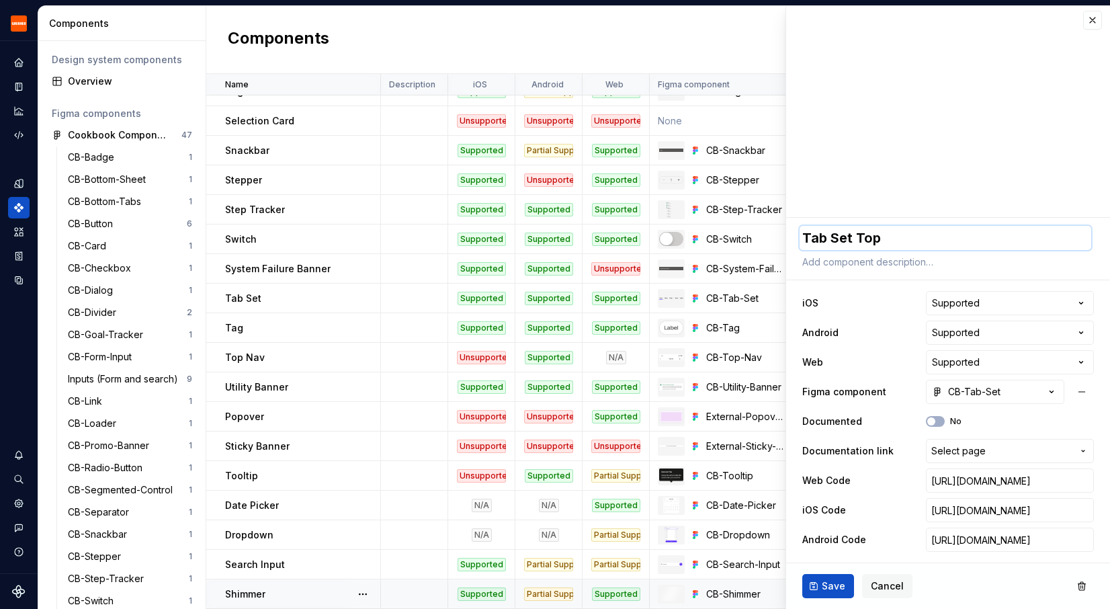
click at [919, 239] on textarea "Tab Set Top" at bounding box center [944, 238] width 291 height 24
drag, startPoint x: 851, startPoint y: 234, endPoint x: 912, endPoint y: 234, distance: 61.1
click at [912, 234] on textarea "Tab Set Top" at bounding box center [944, 238] width 291 height 24
type textarea "*"
type textarea "Tab Set"
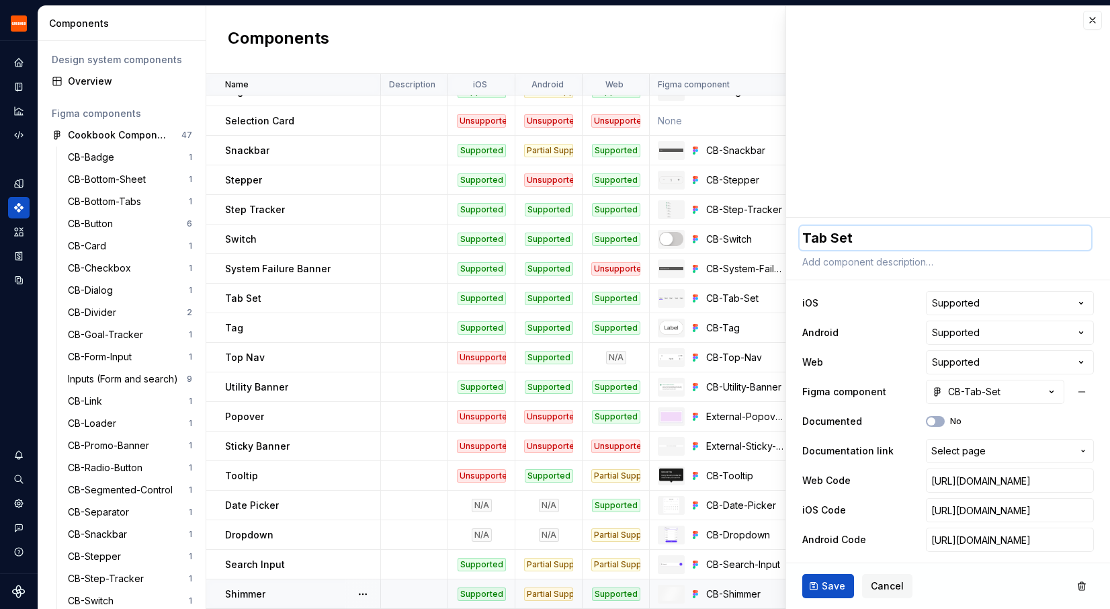
type textarea "*"
type textarea "Tab Set"
type textarea "*"
type textarea "Tab Set ["
type textarea "*"
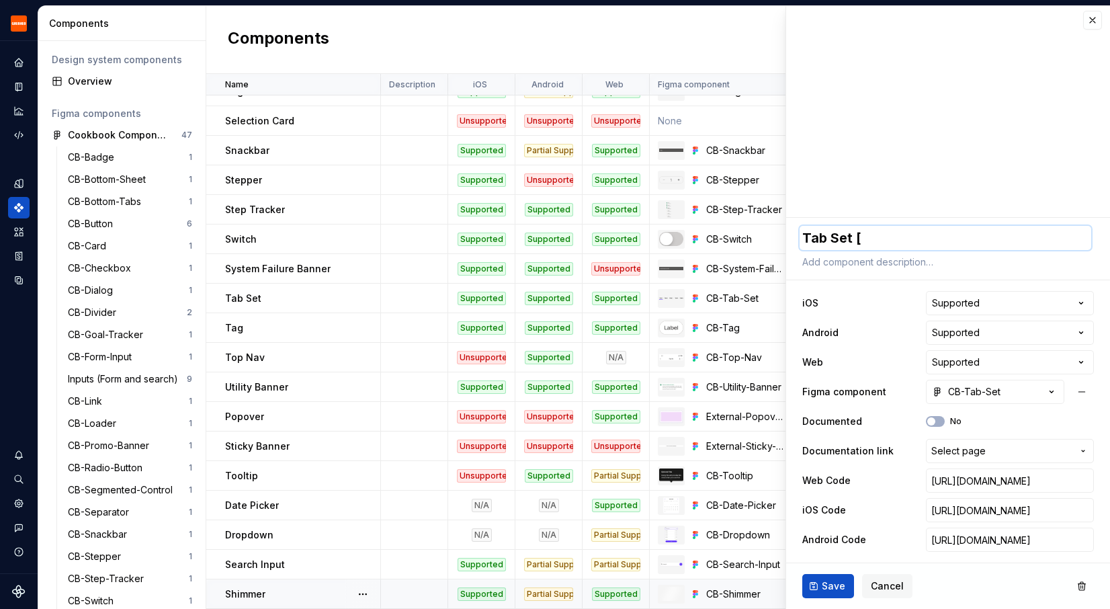
type textarea "Tab Set"
type textarea "*"
type textarea "Tab Set"
click at [802, 234] on textarea "Tab Set" at bounding box center [944, 238] width 291 height 24
click at [887, 237] on textarea "Tab Set" at bounding box center [944, 238] width 291 height 24
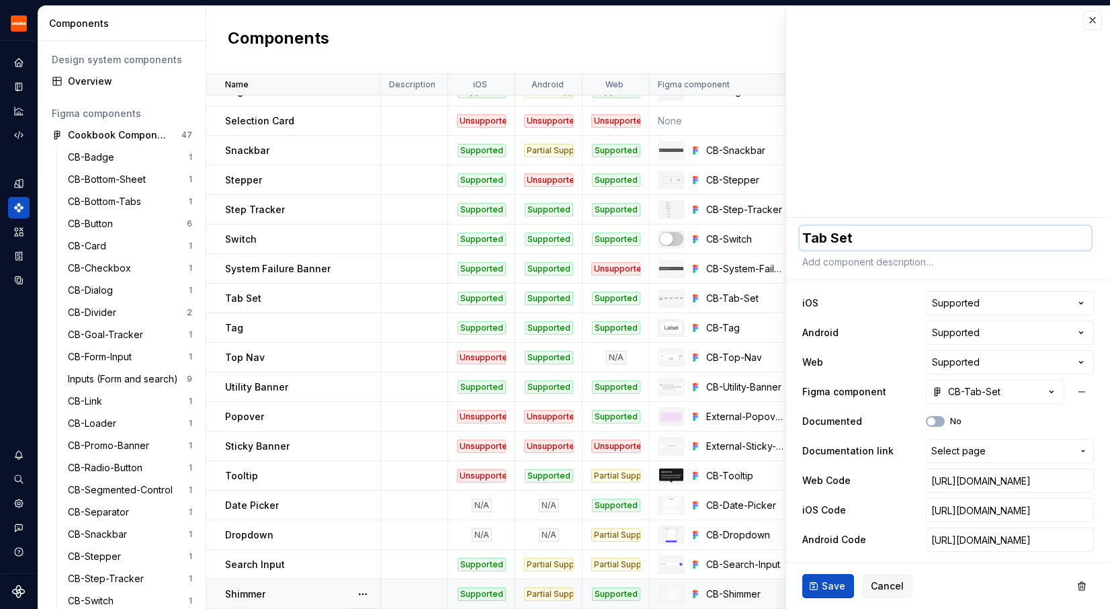
click at [806, 232] on textarea "Tab Set" at bounding box center [944, 238] width 291 height 24
click at [1096, 24] on button "button" at bounding box center [1092, 20] width 19 height 19
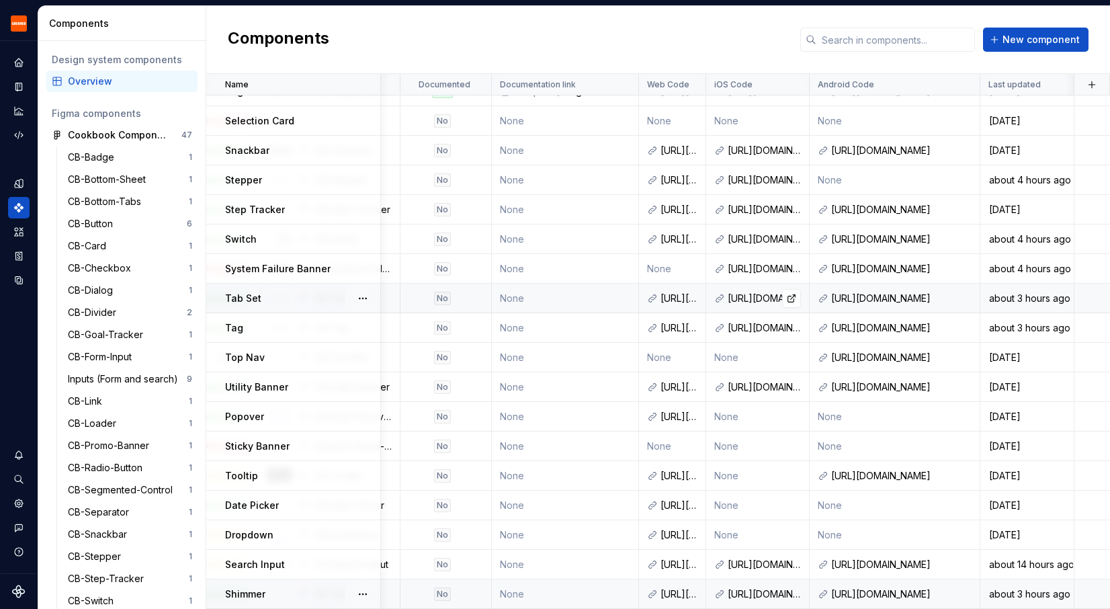
scroll to position [459, 392]
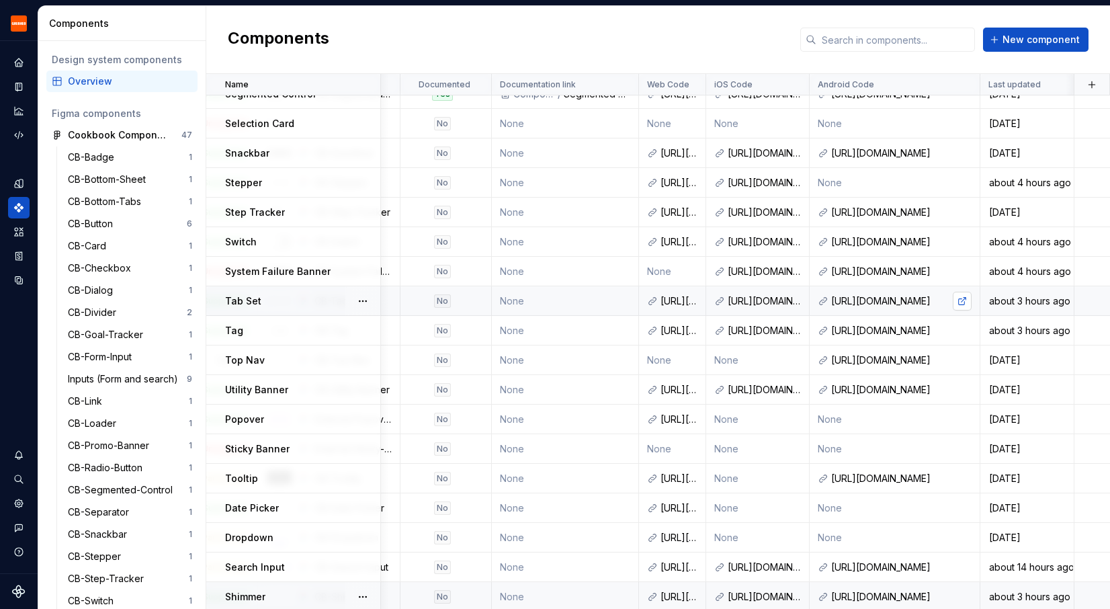
click at [964, 300] on link at bounding box center [961, 300] width 19 height 19
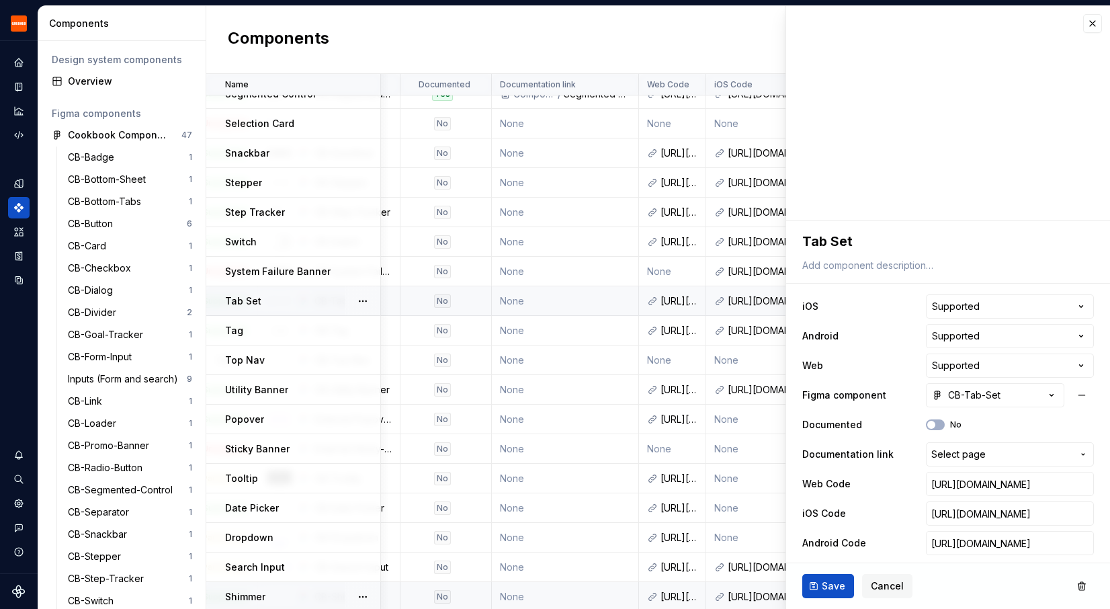
click at [237, 294] on p "Tab Set" at bounding box center [243, 300] width 36 height 13
click at [265, 298] on div "Tab Set" at bounding box center [302, 300] width 154 height 13
click at [913, 230] on textarea "Tab Set" at bounding box center [944, 241] width 291 height 24
type textarea "*"
type textarea "TTab Set"
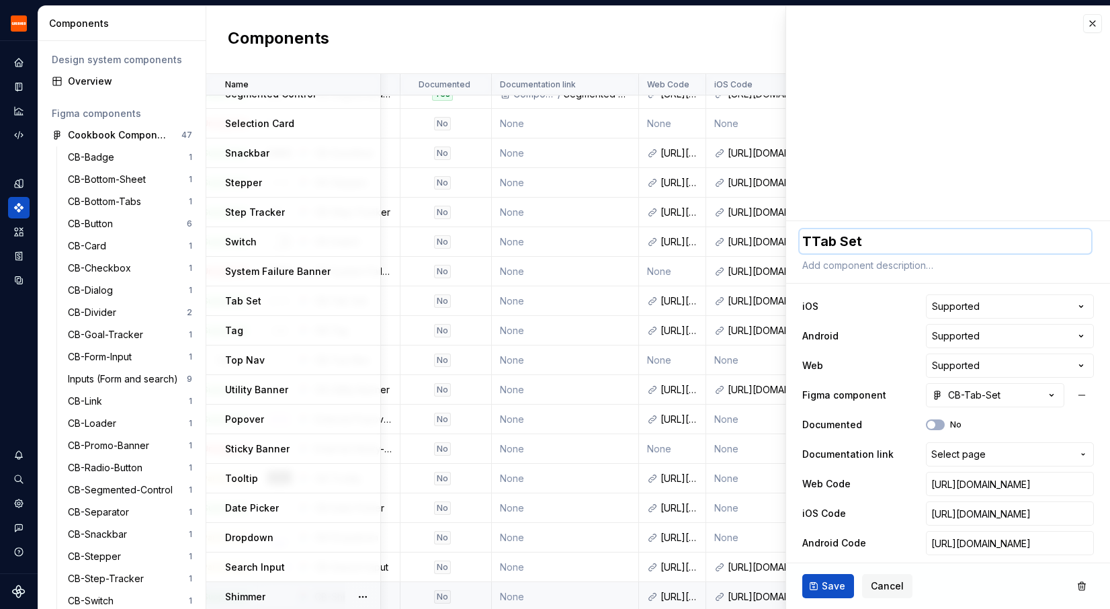
type textarea "*"
type textarea "ToTab Set"
type textarea "*"
type textarea "TopTab Set"
type textarea "*"
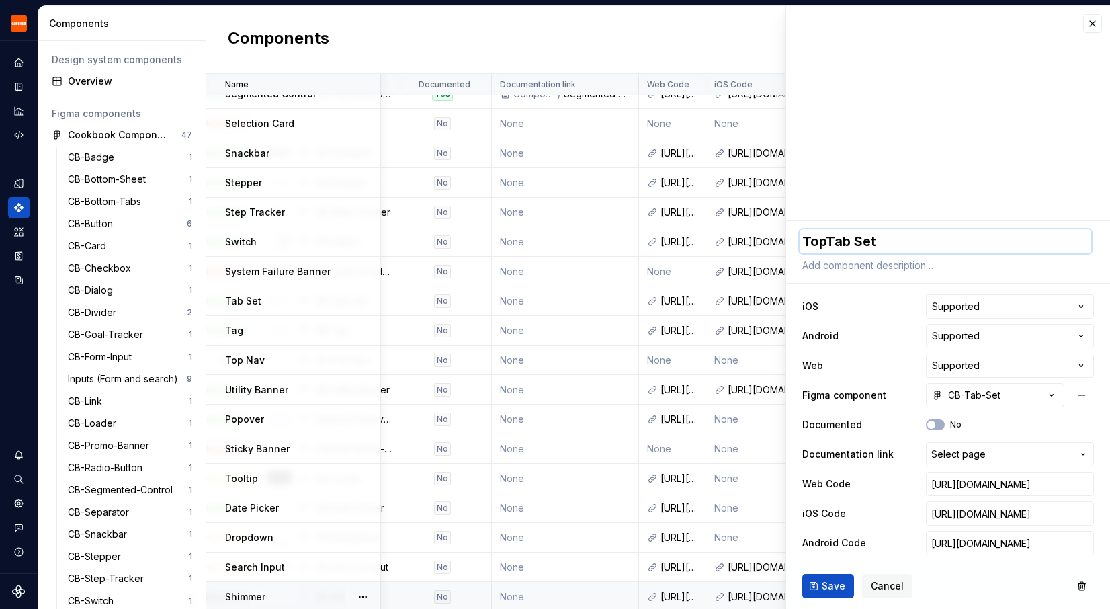
type textarea "Top Tab Set"
drag, startPoint x: 854, startPoint y: 239, endPoint x: 927, endPoint y: 238, distance: 73.2
click at [926, 239] on textarea "Top Tab Set" at bounding box center [944, 241] width 291 height 24
type textarea "*"
type textarea "Top Tab"
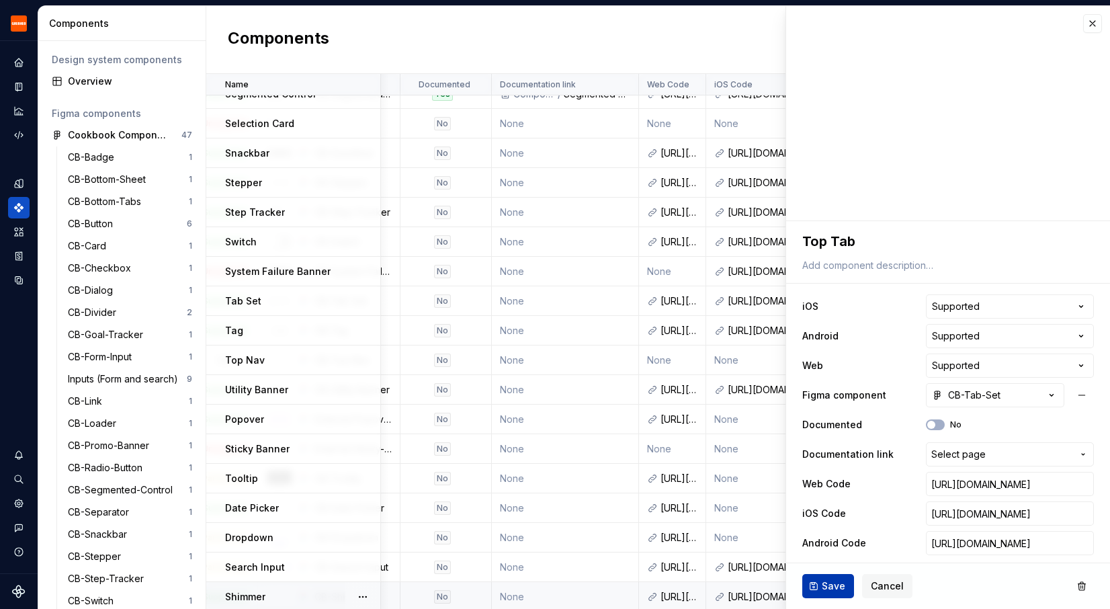
click at [826, 585] on span "Save" at bounding box center [833, 585] width 24 height 13
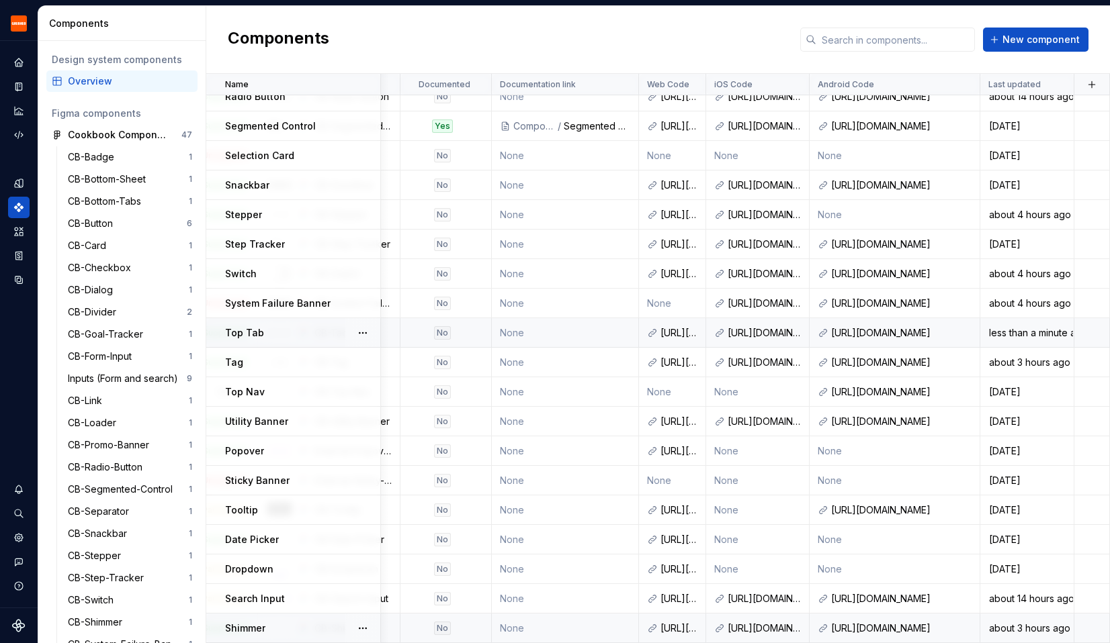
scroll to position [427, 392]
click at [787, 333] on link at bounding box center [791, 333] width 19 height 19
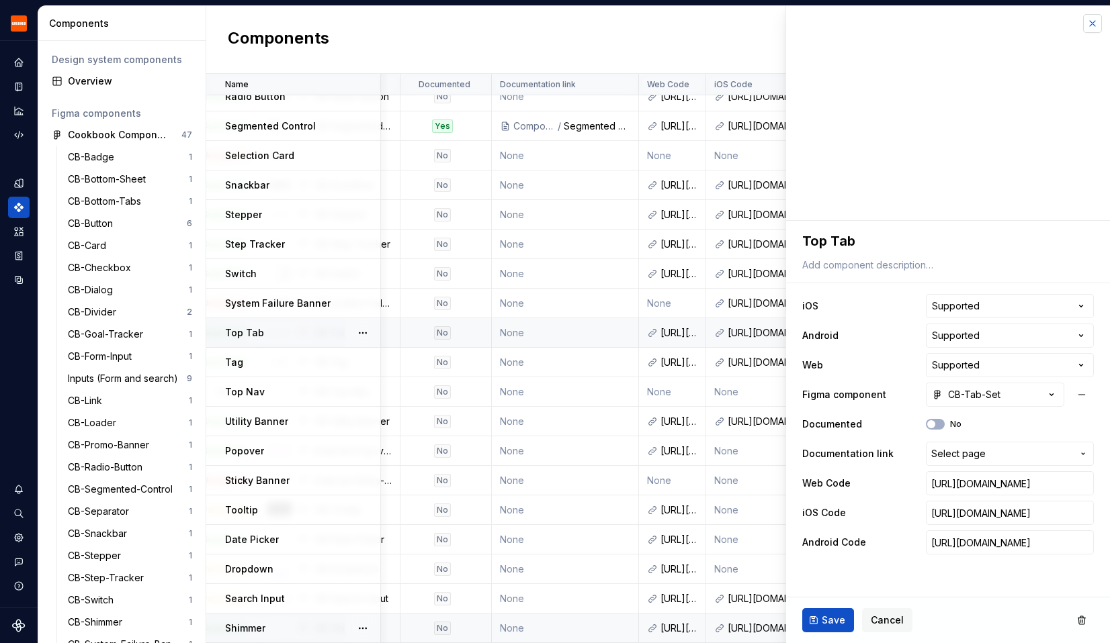
click at [1092, 24] on button "button" at bounding box center [1092, 23] width 19 height 19
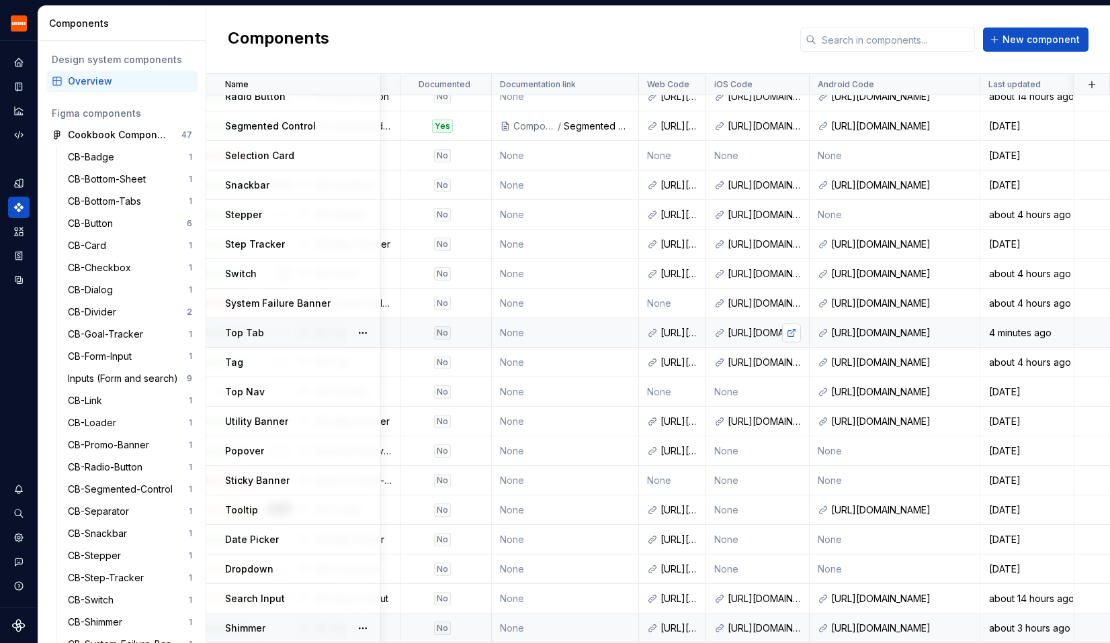
click at [795, 333] on link at bounding box center [791, 333] width 19 height 19
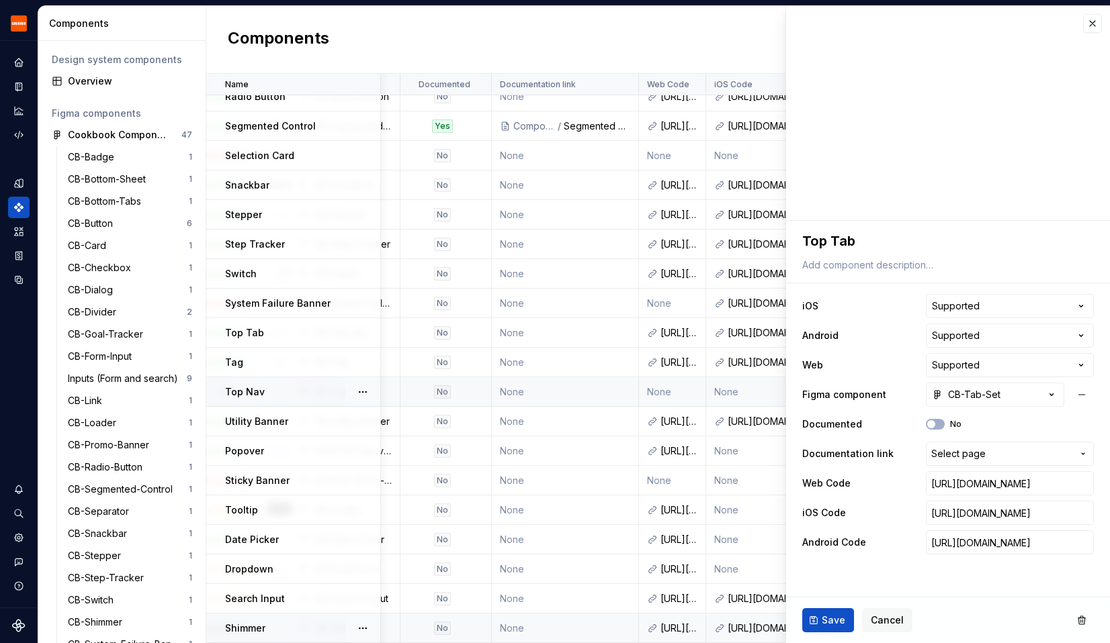
click at [276, 386] on div "Top Nav" at bounding box center [302, 392] width 154 height 13
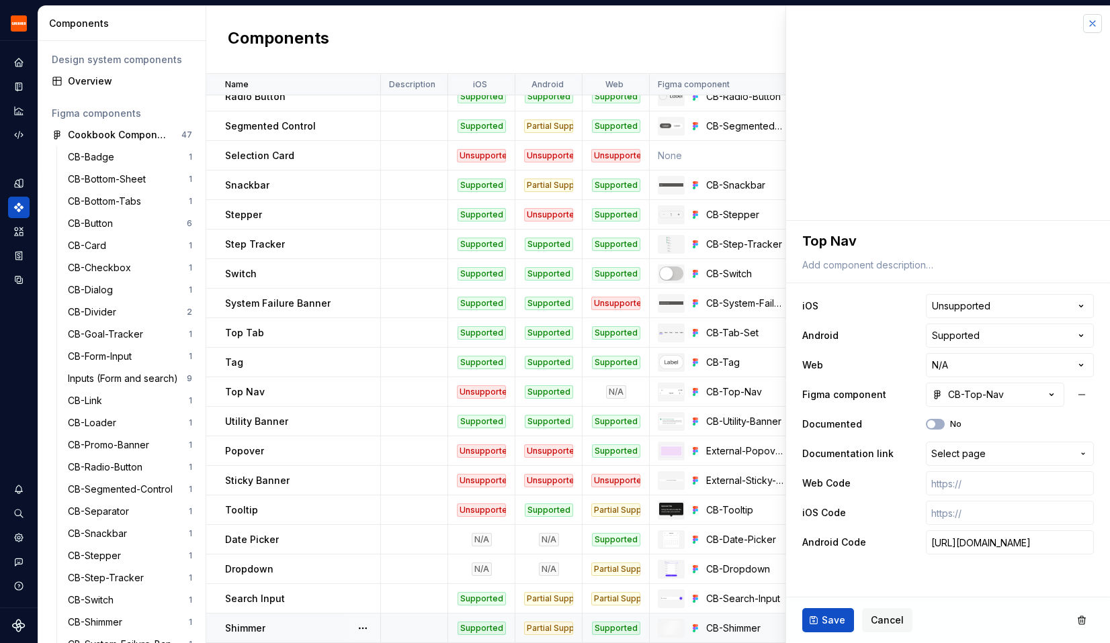
click at [1092, 24] on button "button" at bounding box center [1092, 23] width 19 height 19
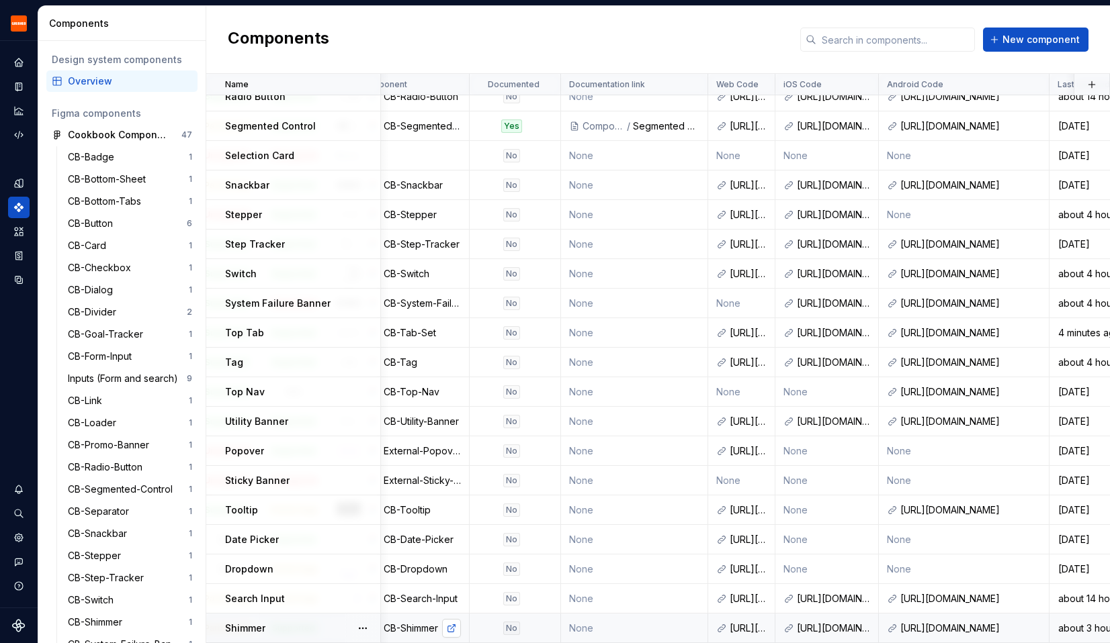
scroll to position [427, 392]
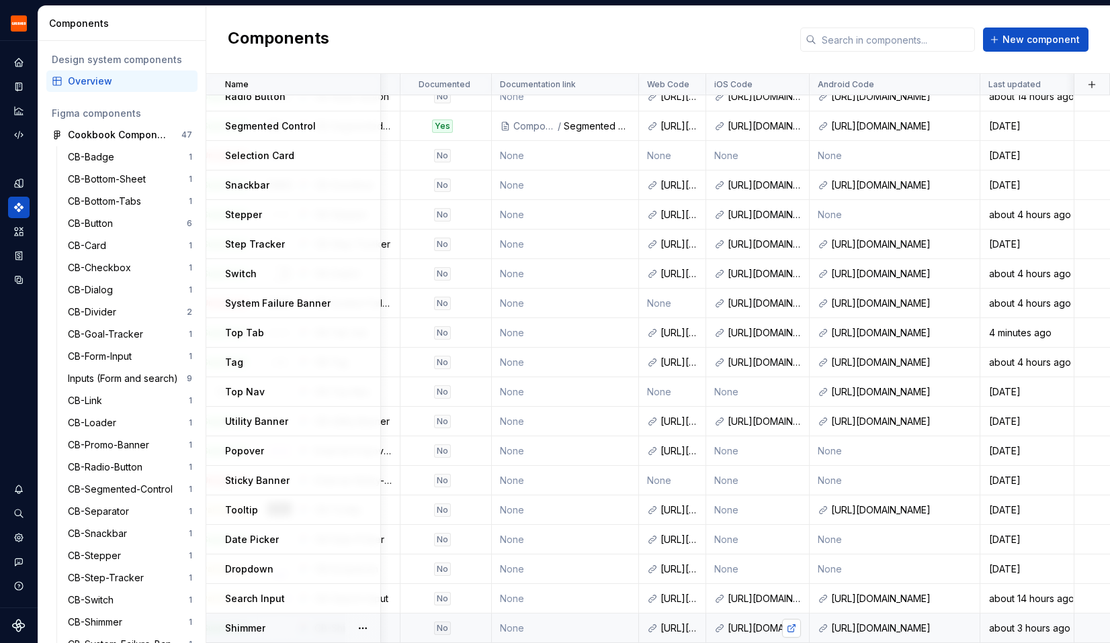
click at [788, 608] on link at bounding box center [791, 628] width 19 height 19
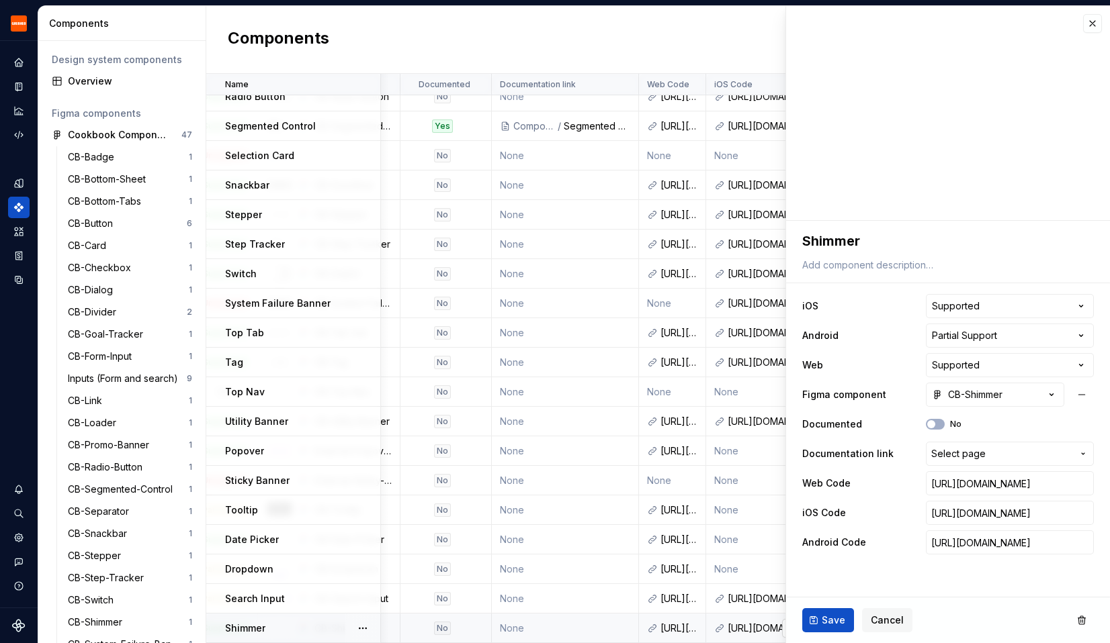
type textarea "*"
